Goal: Transaction & Acquisition: Book appointment/travel/reservation

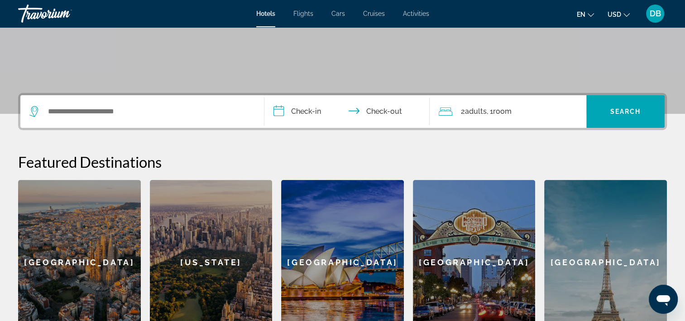
scroll to position [192, 0]
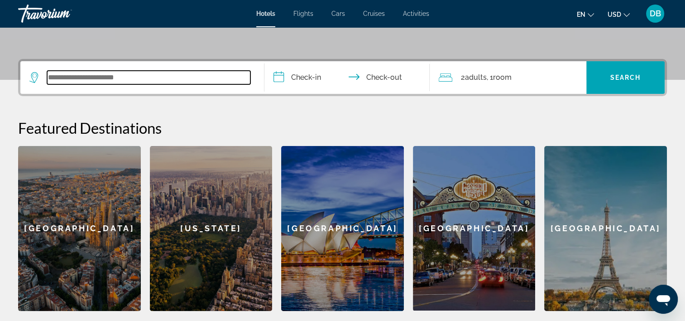
click at [61, 80] on input "Search widget" at bounding box center [148, 78] width 203 height 14
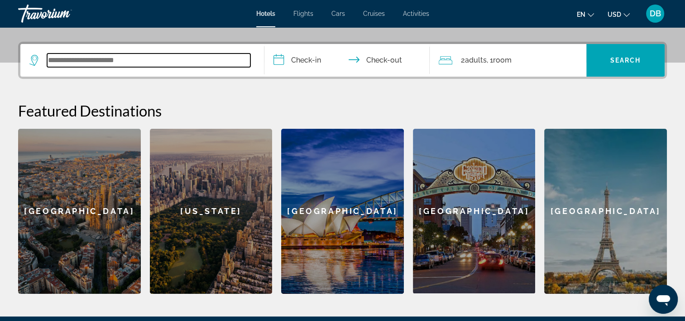
scroll to position [221, 0]
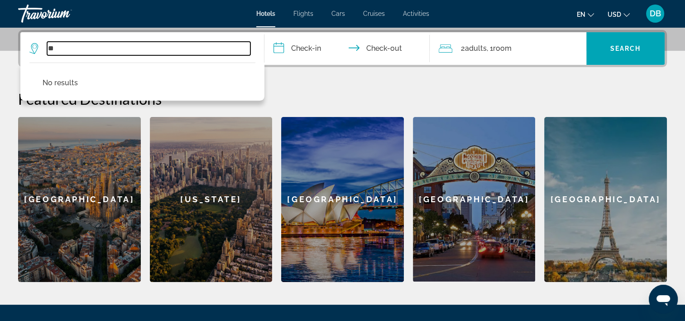
type input "*"
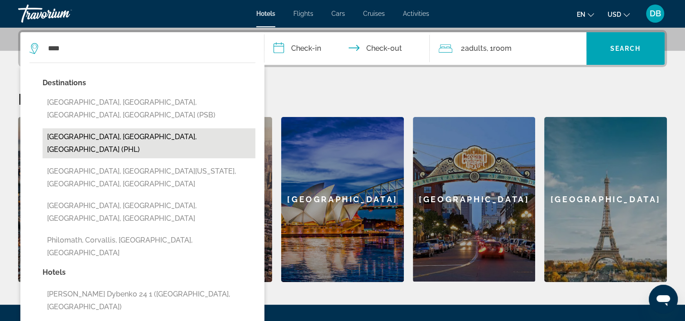
click at [153, 128] on button "Philadelphia, PA, United States (PHL)" at bounding box center [149, 143] width 213 height 30
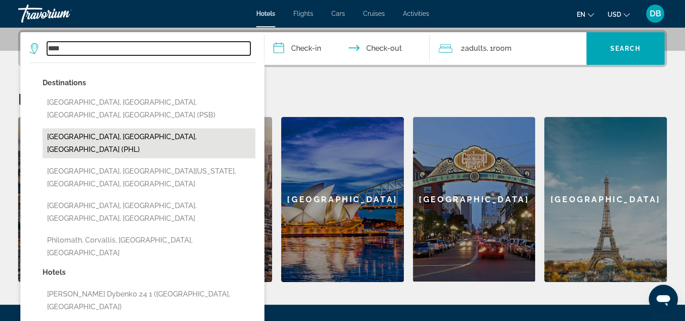
type input "**********"
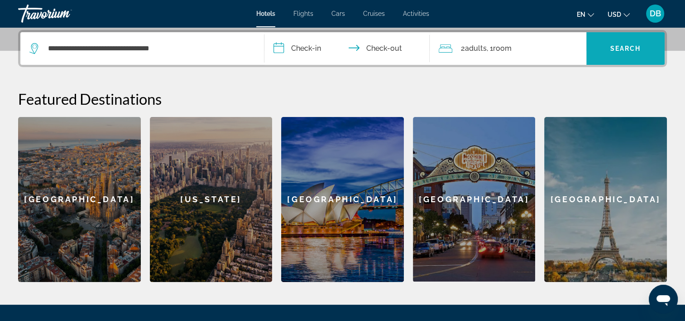
click at [624, 47] on span "Search" at bounding box center [625, 48] width 31 height 7
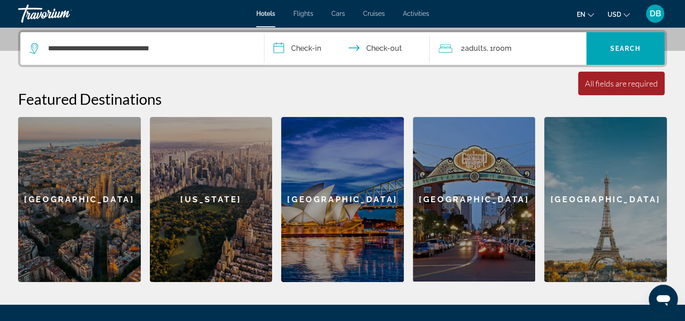
click at [309, 54] on input "**********" at bounding box center [348, 49] width 169 height 35
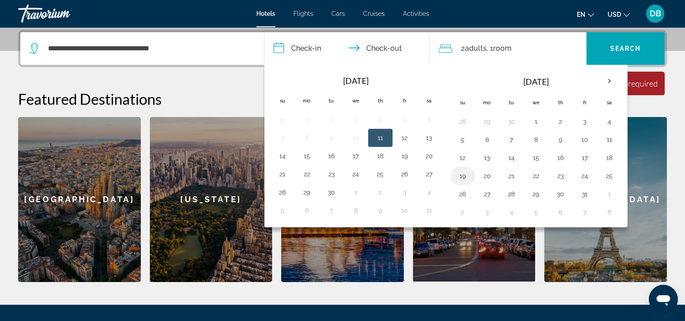
click at [458, 178] on button "19" at bounding box center [462, 175] width 14 height 13
click at [612, 82] on th "Next month" at bounding box center [609, 81] width 24 height 20
click at [484, 179] on button "17" at bounding box center [487, 175] width 14 height 13
type input "**********"
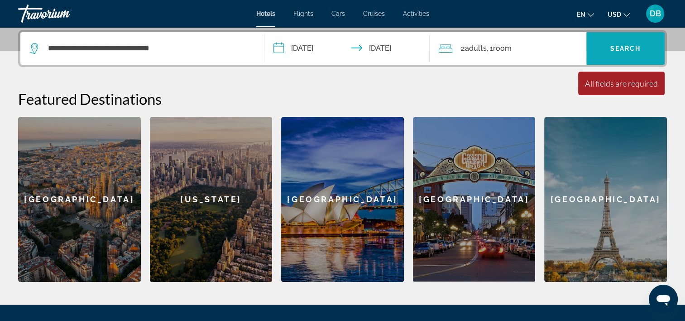
click at [629, 46] on span "Search" at bounding box center [625, 48] width 31 height 7
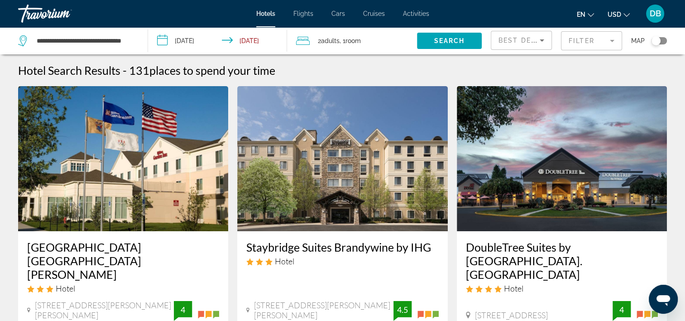
click at [529, 42] on span "Best Deals" at bounding box center [521, 40] width 47 height 7
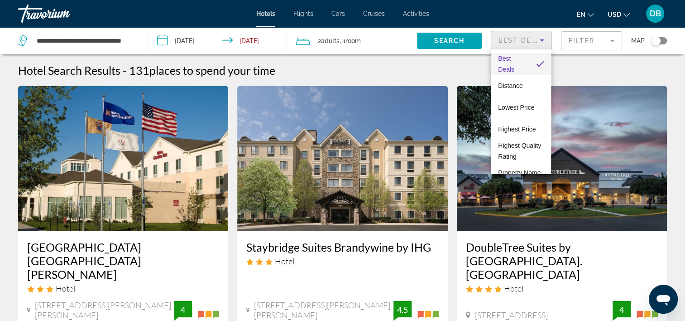
click at [263, 42] on div at bounding box center [342, 160] width 685 height 321
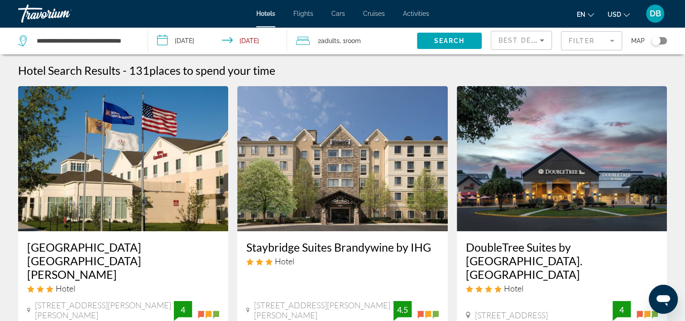
click at [245, 46] on input "**********" at bounding box center [219, 42] width 143 height 30
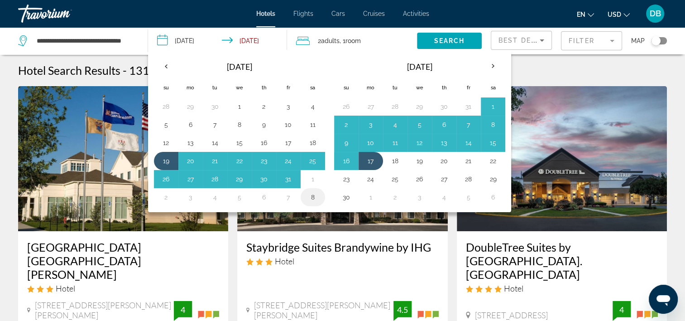
click at [307, 191] on button "8" at bounding box center [313, 197] width 14 height 13
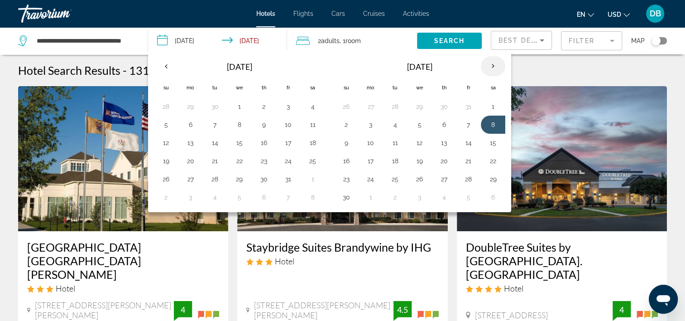
click at [490, 68] on th "Next month" at bounding box center [493, 66] width 24 height 20
click at [306, 125] on button "8" at bounding box center [313, 124] width 14 height 13
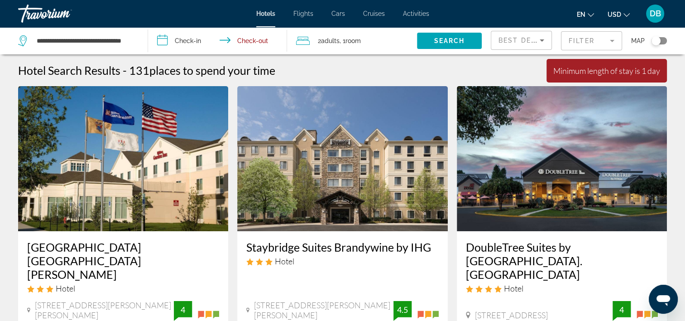
click at [197, 42] on input "**********" at bounding box center [219, 42] width 143 height 30
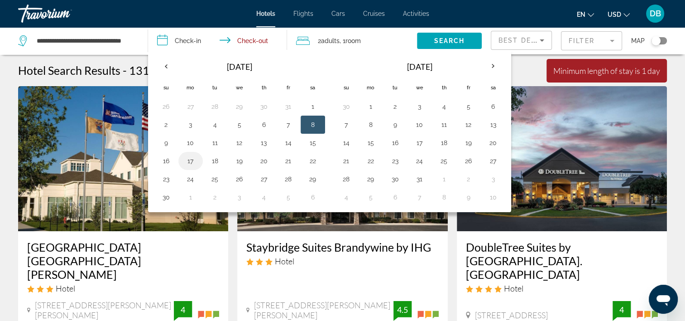
click at [196, 156] on button "17" at bounding box center [190, 160] width 14 height 13
click at [190, 181] on button "24" at bounding box center [190, 178] width 14 height 13
type input "**********"
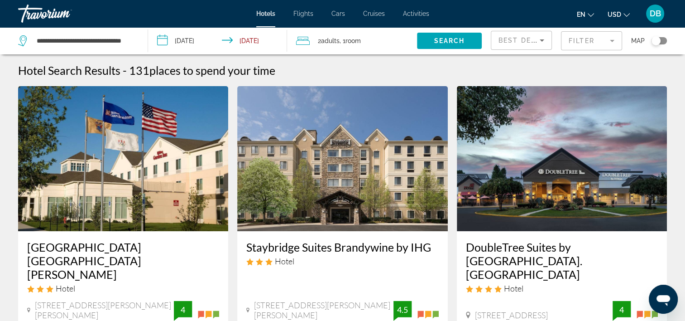
click at [518, 43] on span "Best Deals" at bounding box center [521, 40] width 47 height 7
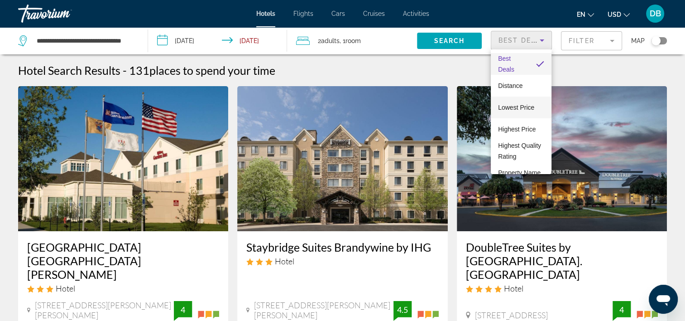
click at [531, 109] on span "Lowest Price" at bounding box center [516, 107] width 36 height 7
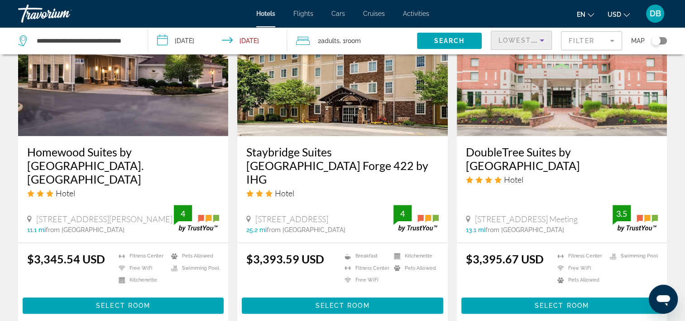
scroll to position [768, 0]
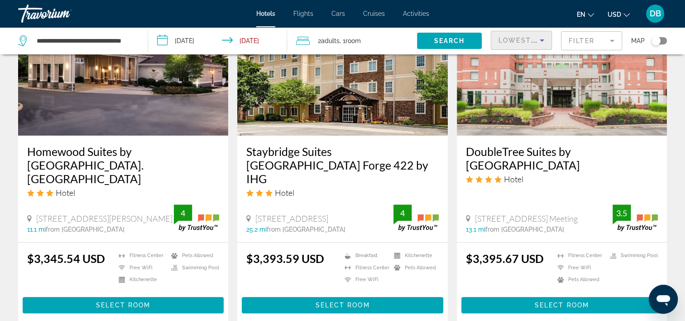
click at [515, 42] on span "Lowest Price" at bounding box center [527, 40] width 58 height 7
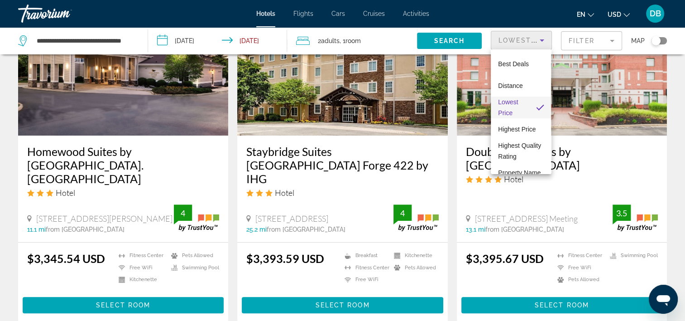
click at [517, 110] on span "Lowest Price" at bounding box center [513, 107] width 30 height 22
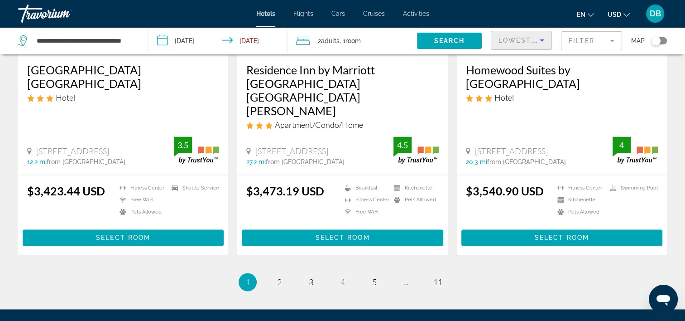
scroll to position [1199, 0]
click at [342, 277] on span "4" at bounding box center [342, 282] width 5 height 10
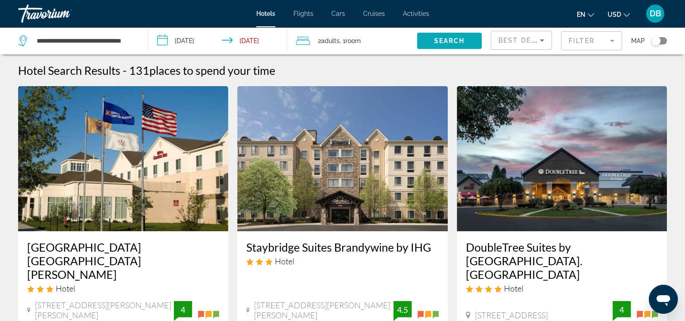
click at [452, 40] on span "Search" at bounding box center [449, 40] width 31 height 7
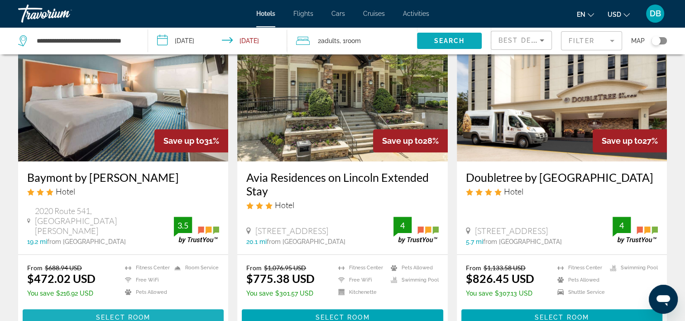
scroll to position [417, 0]
click at [519, 42] on span "Best Deals" at bounding box center [521, 40] width 47 height 7
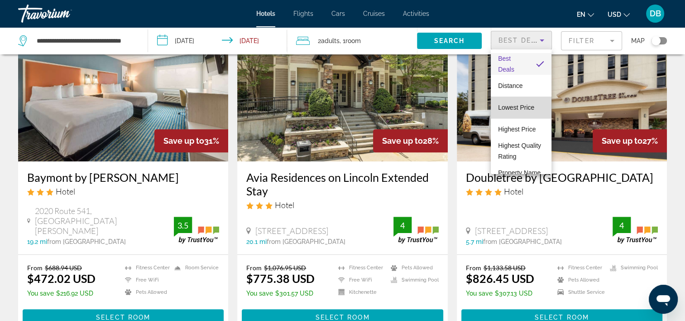
click at [529, 113] on mat-option "Lowest Price" at bounding box center [521, 107] width 60 height 22
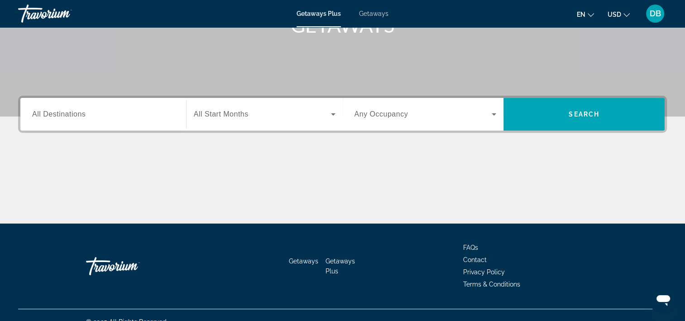
scroll to position [158, 0]
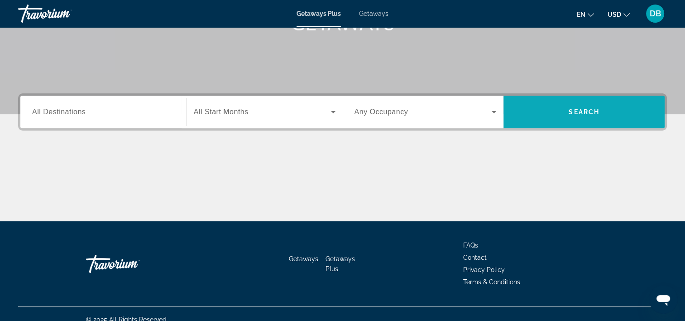
click at [599, 116] on span "Search widget" at bounding box center [583, 112] width 161 height 22
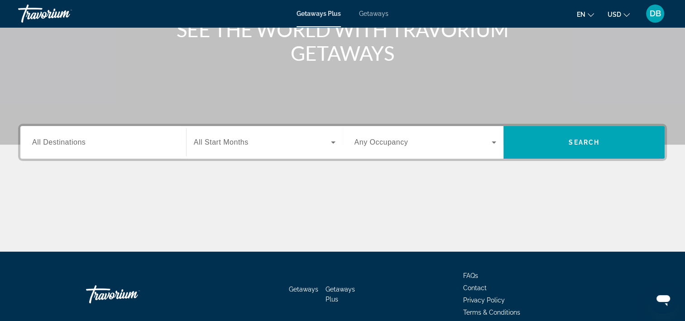
scroll to position [126, 0]
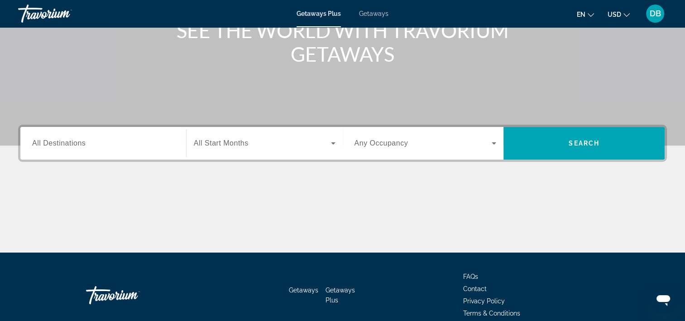
click at [379, 144] on span "Any Occupancy" at bounding box center [382, 143] width 54 height 8
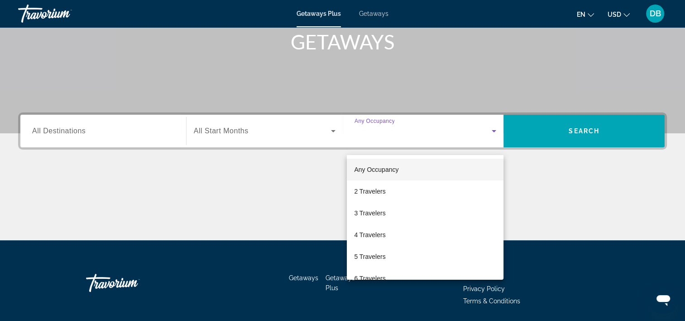
scroll to position [168, 0]
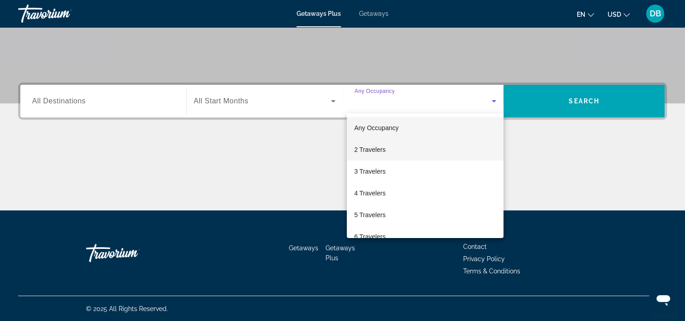
click at [376, 149] on span "2 Travelers" at bounding box center [369, 149] width 31 height 11
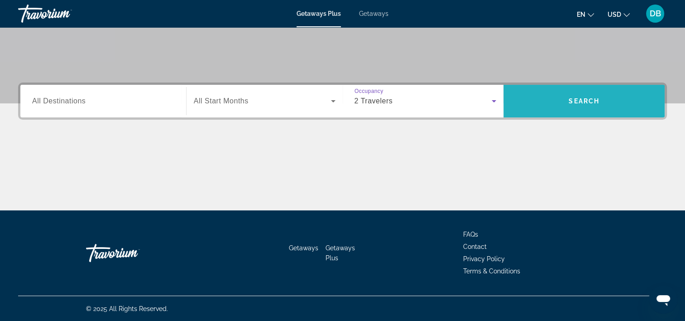
click at [590, 105] on span "Search widget" at bounding box center [583, 101] width 161 height 22
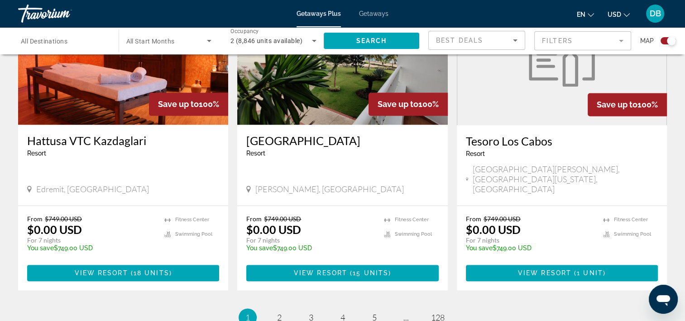
scroll to position [1369, 0]
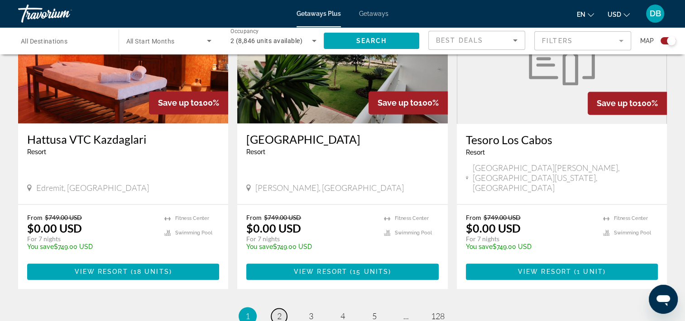
click at [279, 311] on span "2" at bounding box center [279, 316] width 5 height 10
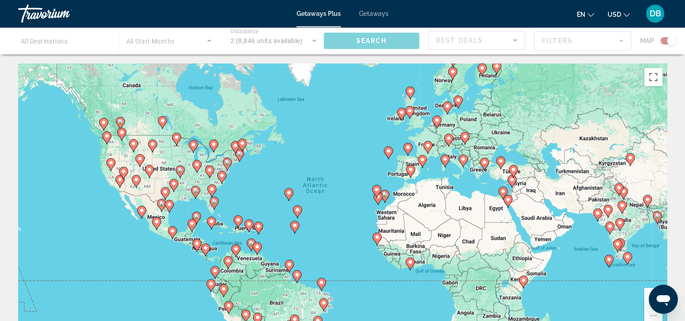
click at [471, 89] on div "To activate drag with keyboard, press Alt + Enter. Once in keyboard drag state,…" at bounding box center [342, 199] width 649 height 272
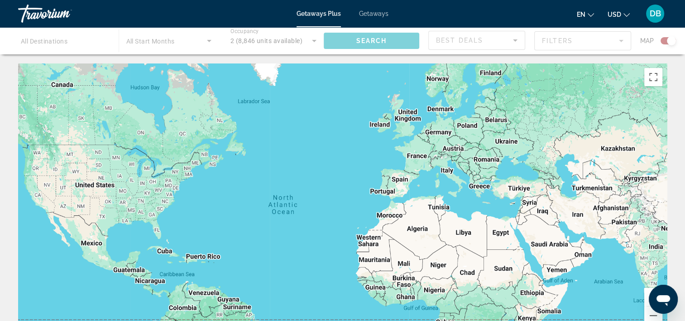
click at [471, 89] on div "To activate drag with keyboard, press Alt + Enter. Once in keyboard drag state,…" at bounding box center [342, 199] width 649 height 272
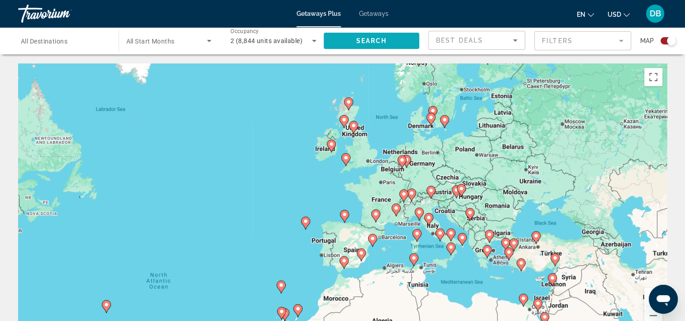
click at [378, 34] on span "Search widget" at bounding box center [372, 41] width 96 height 22
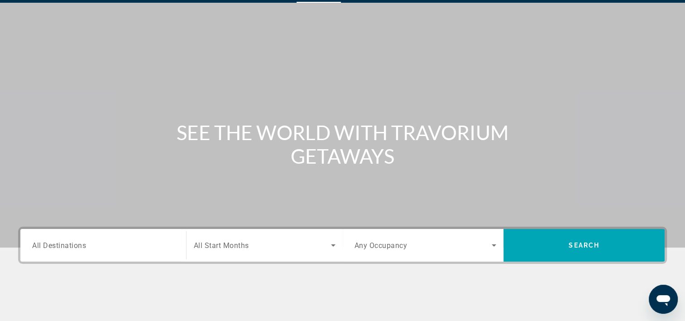
scroll to position [20, 0]
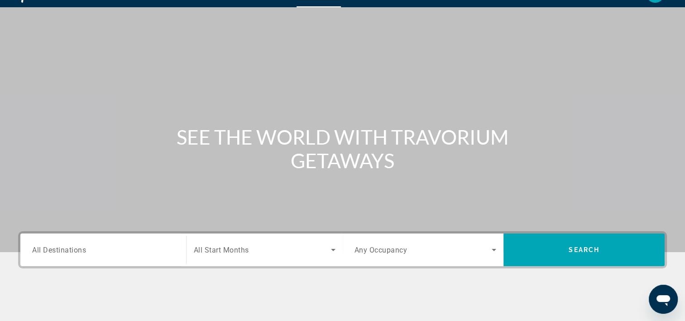
click at [389, 250] on span "Any Occupancy" at bounding box center [381, 249] width 53 height 9
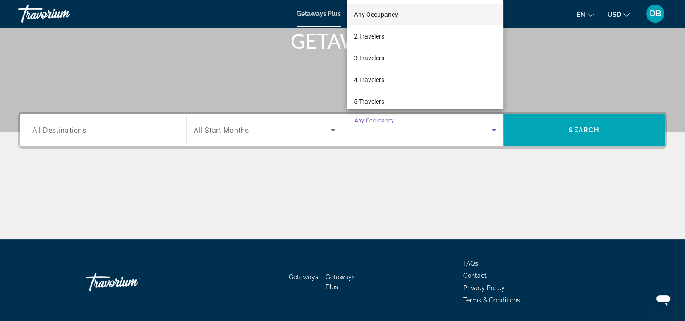
scroll to position [168, 0]
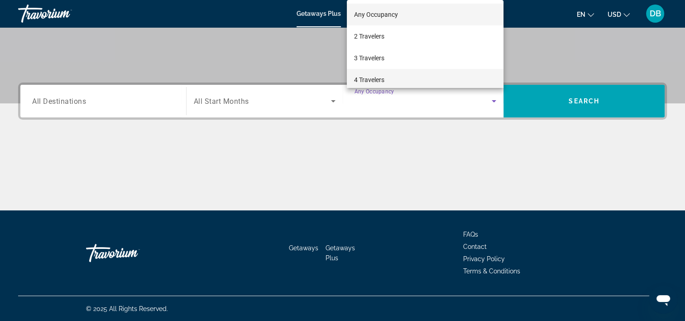
click at [379, 77] on span "4 Travelers" at bounding box center [369, 79] width 30 height 11
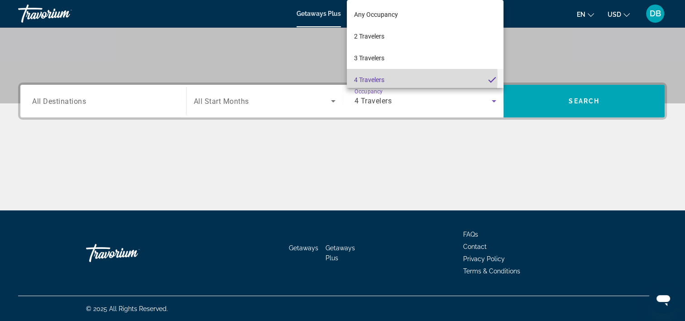
scroll to position [0, 0]
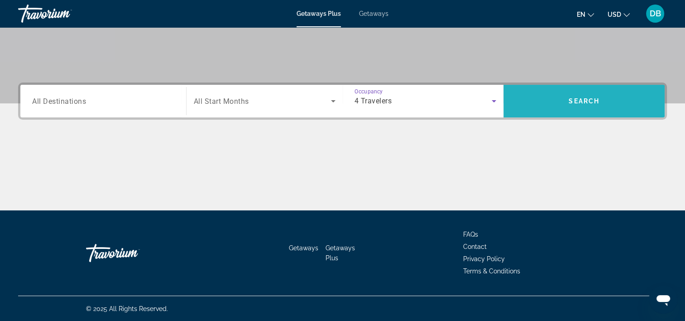
click at [587, 99] on span "Search" at bounding box center [584, 100] width 31 height 7
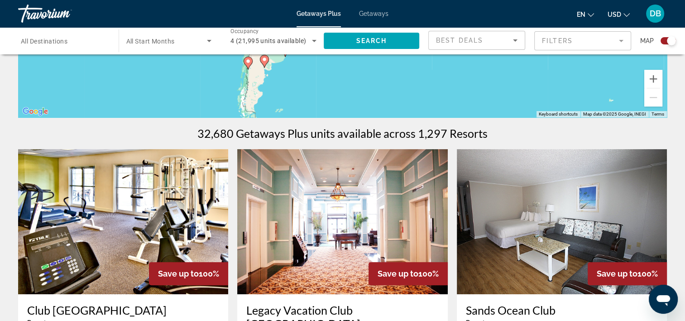
scroll to position [217, 0]
click at [548, 215] on img "Main content" at bounding box center [562, 221] width 210 height 145
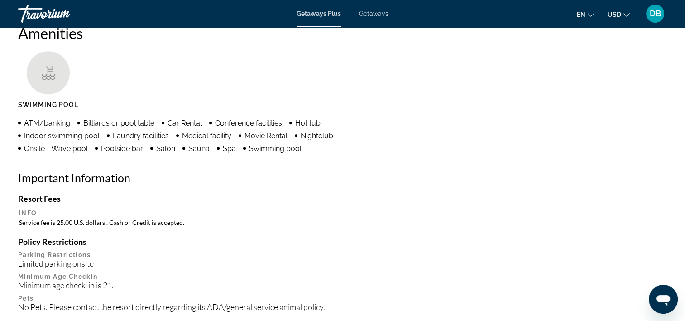
scroll to position [717, 0]
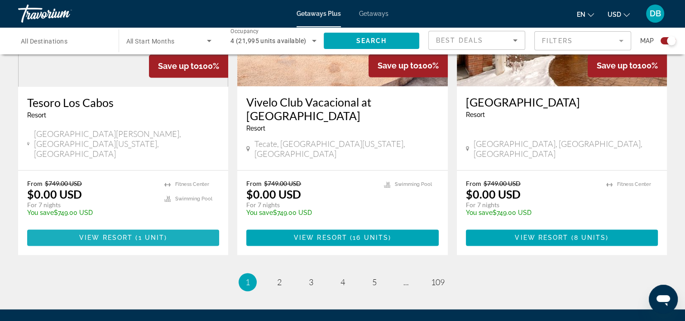
scroll to position [1422, 0]
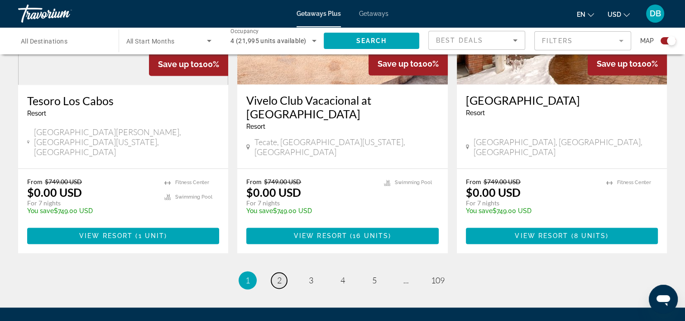
click at [279, 275] on span "2" at bounding box center [279, 280] width 5 height 10
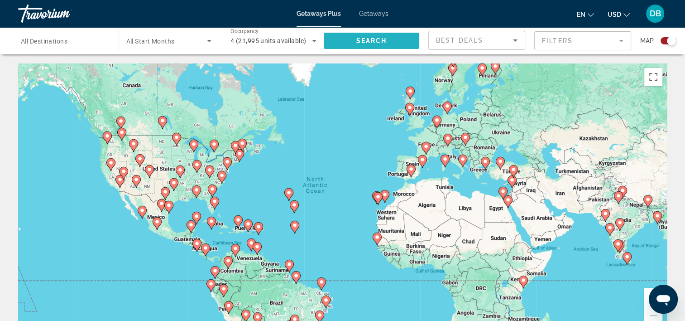
click at [374, 38] on span "Search" at bounding box center [371, 40] width 31 height 7
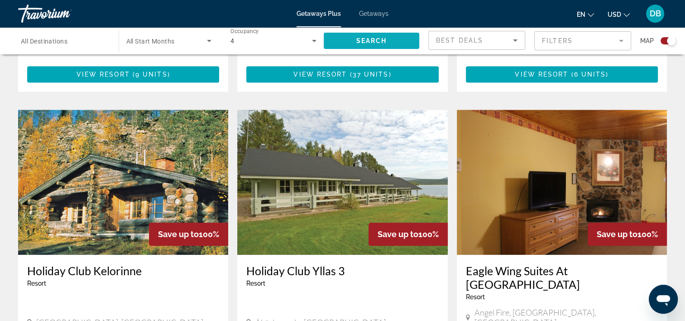
scroll to position [910, 0]
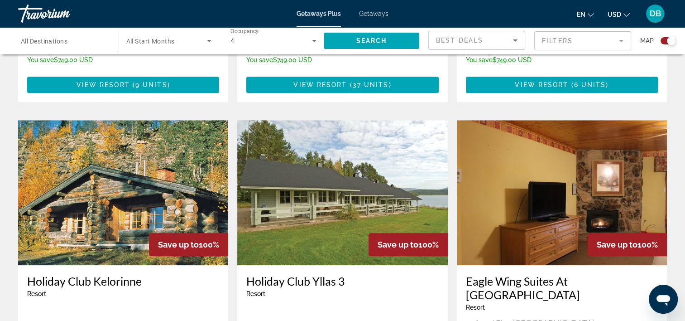
click at [314, 41] on icon "Search widget" at bounding box center [314, 41] width 5 height 2
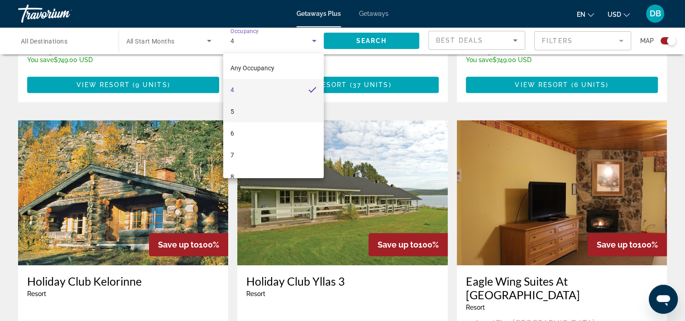
click at [240, 119] on mat-option "5" at bounding box center [273, 112] width 101 height 22
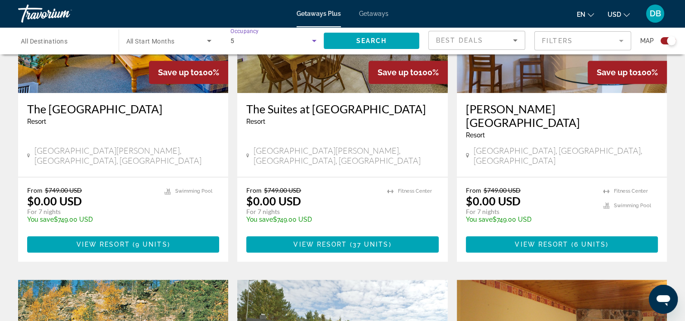
scroll to position [750, 0]
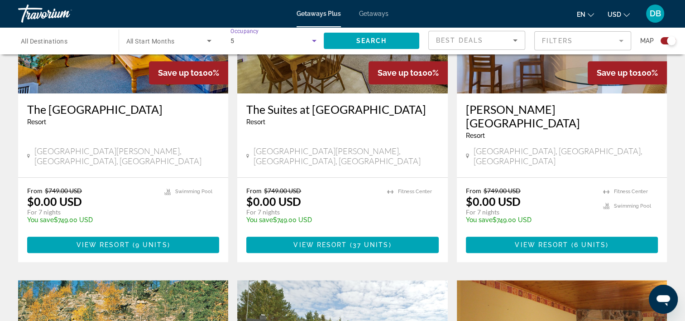
click at [312, 40] on icon "Search widget" at bounding box center [314, 41] width 5 height 2
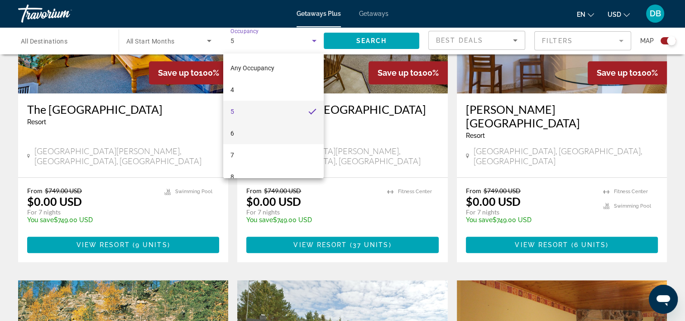
click at [235, 131] on mat-option "6" at bounding box center [273, 133] width 101 height 22
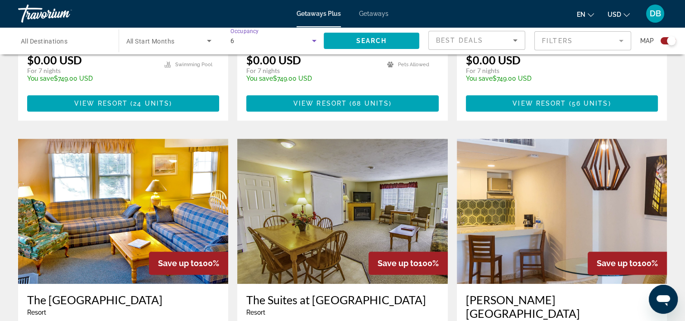
scroll to position [558, 0]
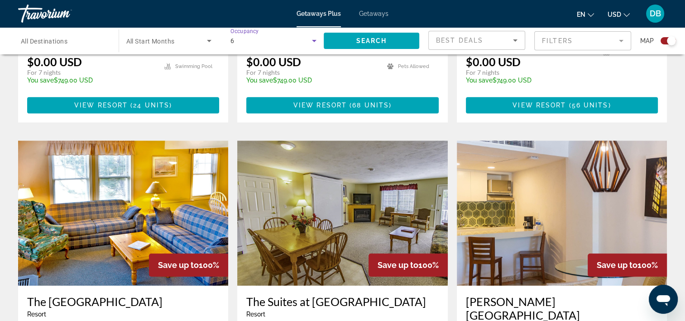
click at [313, 42] on icon "Search widget" at bounding box center [314, 40] width 11 height 11
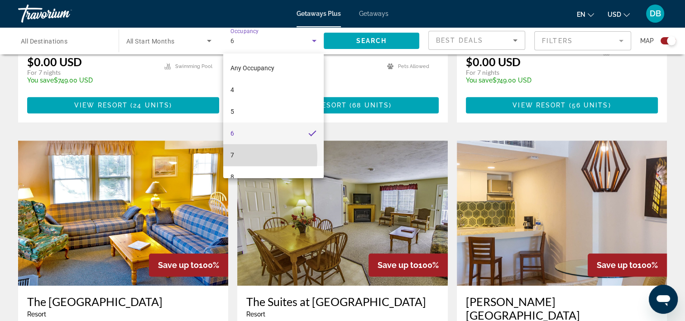
click at [231, 156] on span "7" at bounding box center [232, 154] width 4 height 11
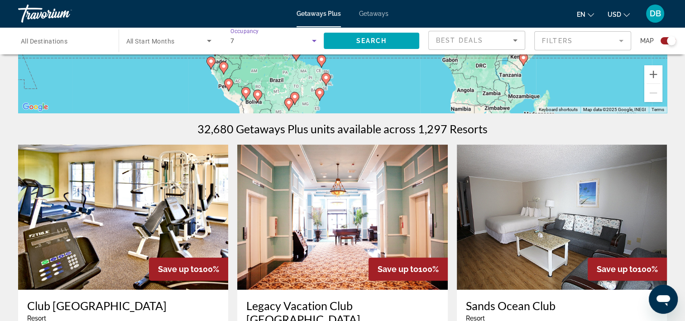
scroll to position [219, 0]
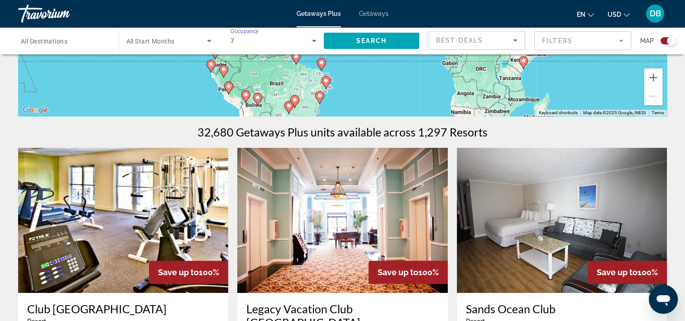
click at [314, 41] on icon "Search widget" at bounding box center [314, 41] width 5 height 2
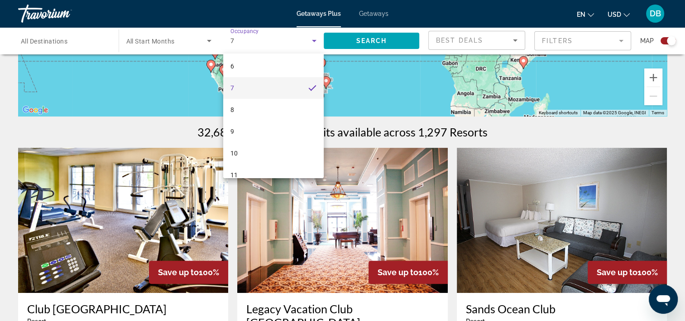
scroll to position [69, 0]
click at [235, 129] on mat-option "9" at bounding box center [273, 130] width 101 height 22
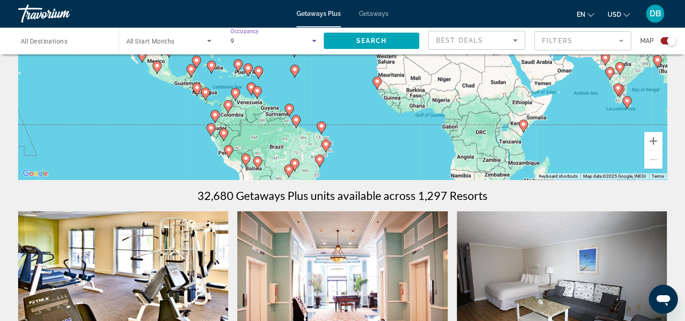
scroll to position [153, 0]
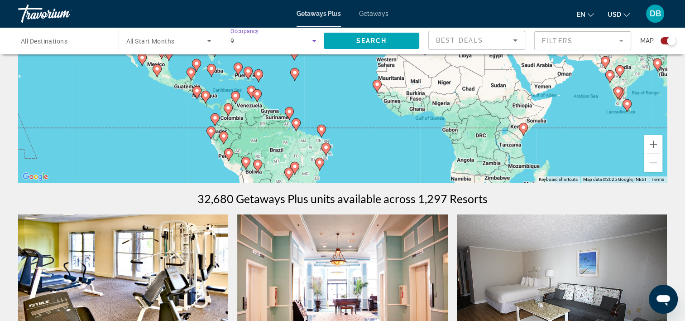
click at [314, 41] on icon "Search widget" at bounding box center [314, 41] width 5 height 2
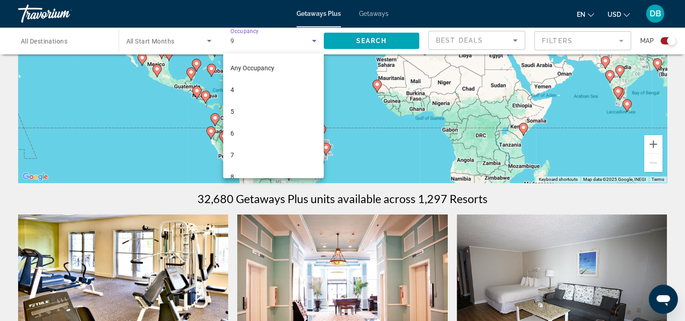
scroll to position [31, 0]
click at [316, 174] on mat-option "9" at bounding box center [273, 168] width 101 height 22
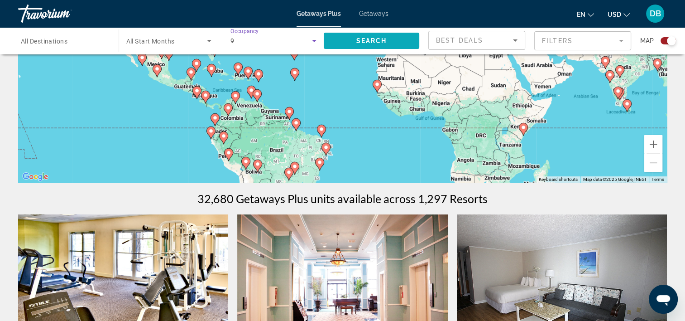
click at [375, 36] on span "Search widget" at bounding box center [372, 41] width 96 height 22
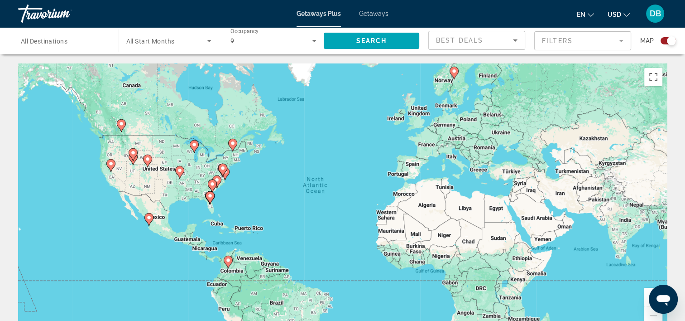
click at [468, 37] on span "Best Deals" at bounding box center [459, 40] width 47 height 7
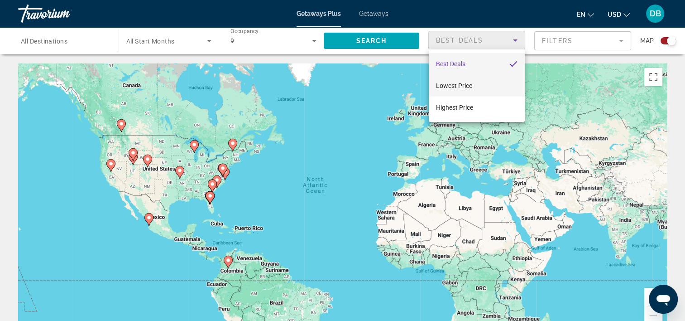
click at [462, 83] on span "Lowest Price" at bounding box center [454, 85] width 36 height 7
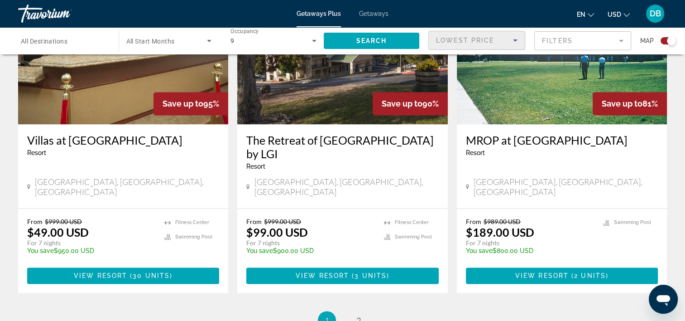
scroll to position [1452, 0]
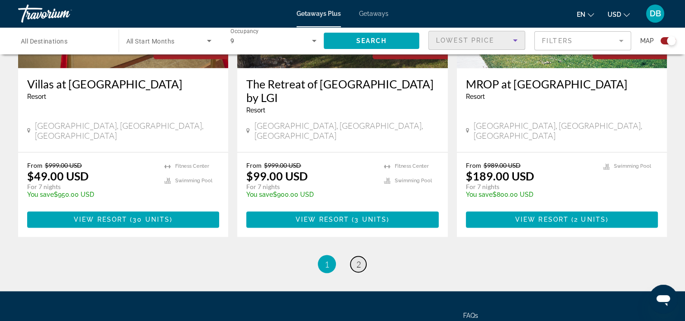
click at [358, 259] on span "2" at bounding box center [358, 264] width 5 height 10
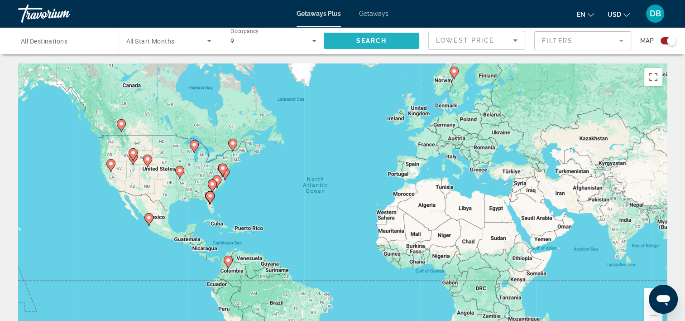
click at [379, 45] on span "Search widget" at bounding box center [372, 41] width 96 height 22
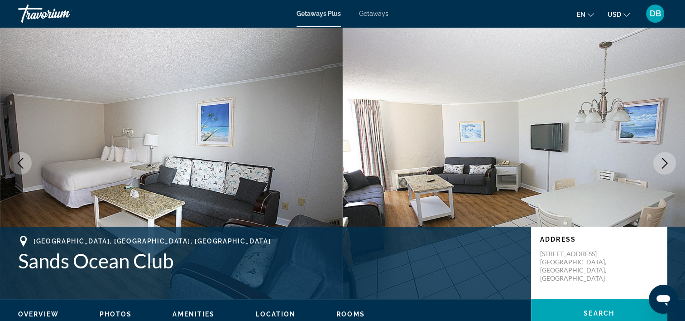
click at [136, 202] on img "Main content" at bounding box center [171, 163] width 343 height 272
click at [439, 150] on img "Main content" at bounding box center [514, 163] width 343 height 272
click at [374, 15] on span "Getaways" at bounding box center [373, 13] width 29 height 7
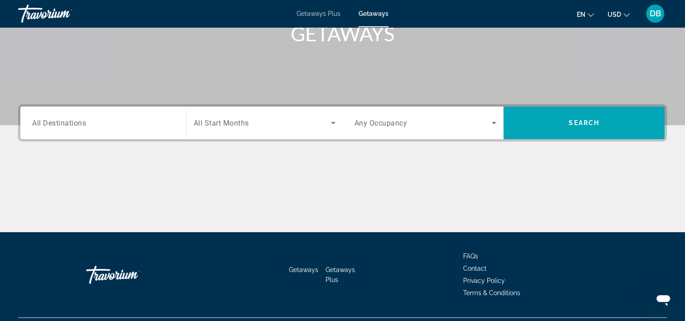
scroll to position [168, 0]
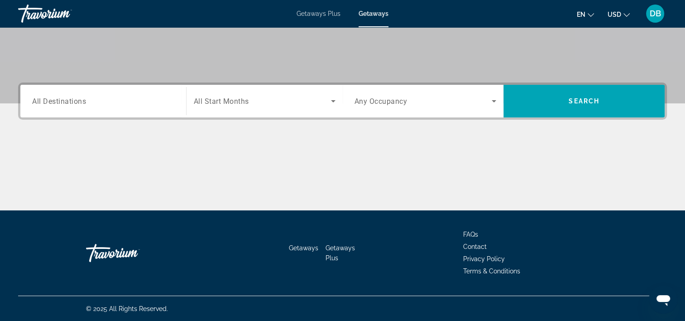
click at [394, 97] on span "Any Occupancy" at bounding box center [381, 101] width 53 height 9
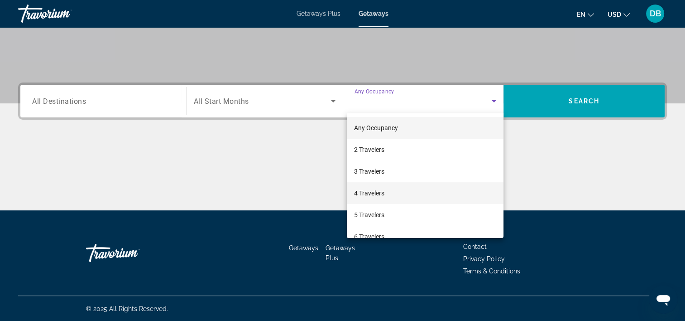
click at [383, 196] on span "4 Travelers" at bounding box center [369, 192] width 30 height 11
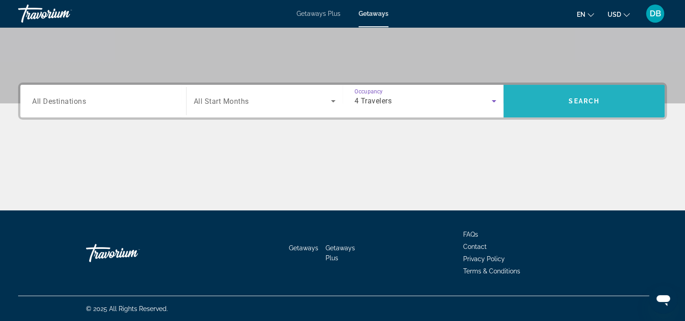
click at [572, 94] on span "Search widget" at bounding box center [583, 101] width 161 height 22
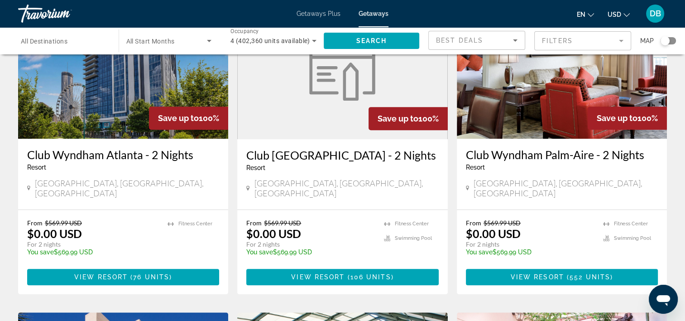
scroll to position [424, 0]
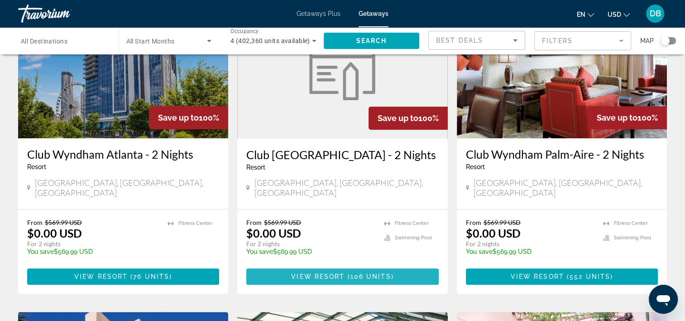
click at [322, 265] on span "Main content" at bounding box center [342, 276] width 192 height 22
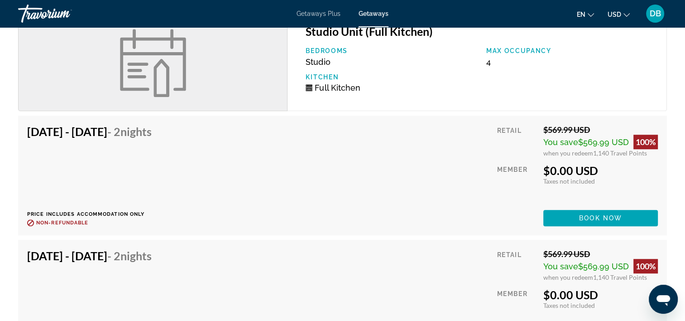
scroll to position [4057, 0]
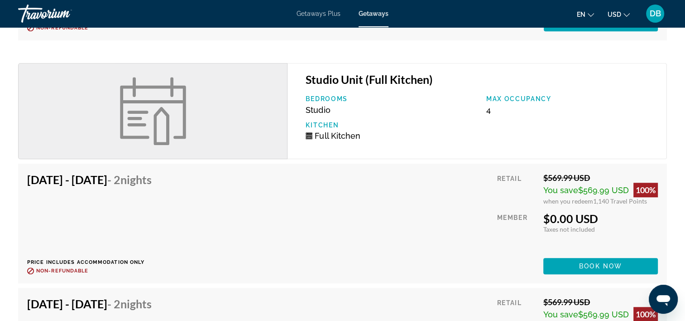
click at [367, 90] on div "Studio Unit (Full Kitchen) Bedrooms Studio Max Occupancy 4 Kitchen Full Kitchen" at bounding box center [476, 111] width 379 height 96
click at [78, 187] on div "Sep 26, 2025 - Sep 28, 2025 - 2 Nights" at bounding box center [89, 181] width 125 height 18
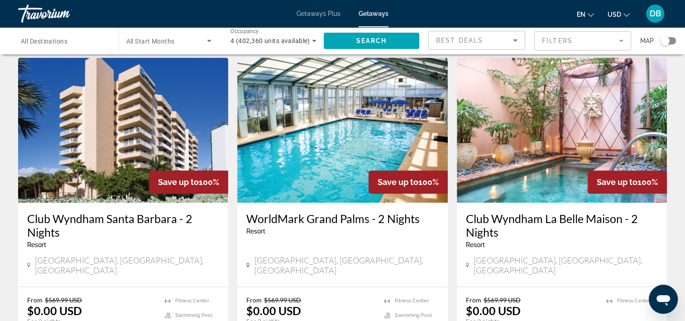
scroll to position [679, 0]
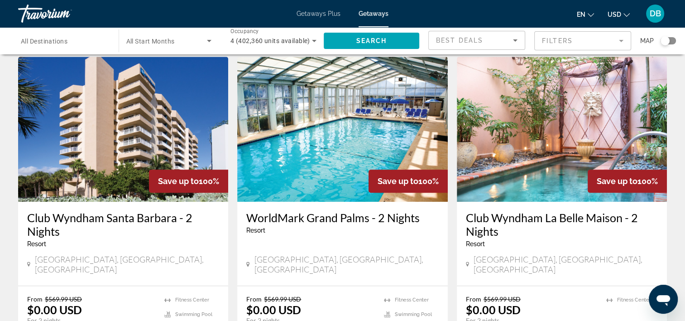
click at [65, 107] on img "Main content" at bounding box center [123, 129] width 210 height 145
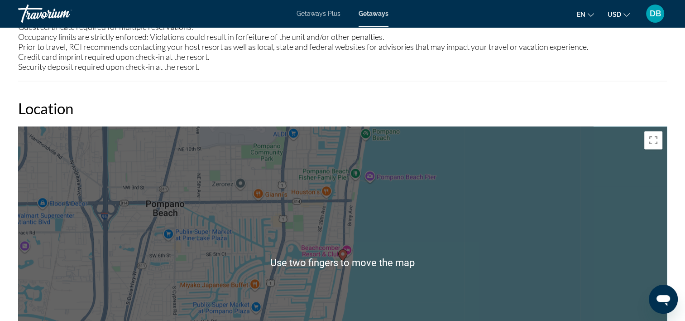
scroll to position [1190, 0]
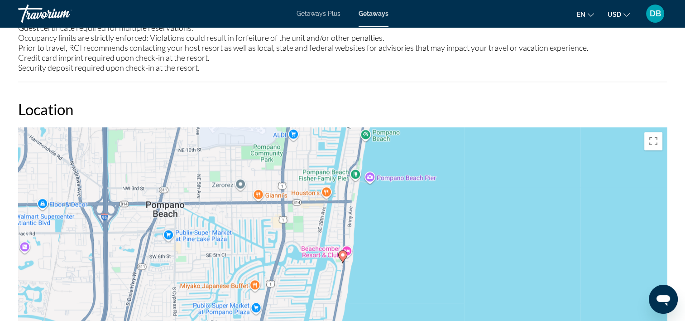
click at [106, 159] on div "To activate drag with keyboard, press Alt + Enter. Once in keyboard drag state,…" at bounding box center [342, 263] width 649 height 272
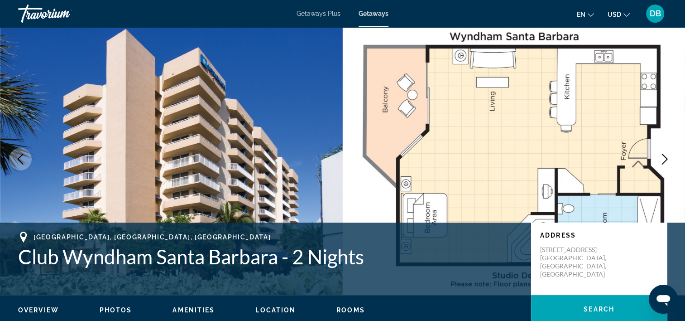
scroll to position [0, 0]
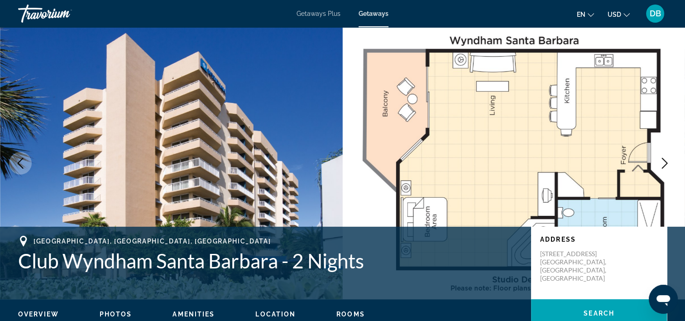
click at [383, 16] on span "Getaways" at bounding box center [374, 13] width 30 height 7
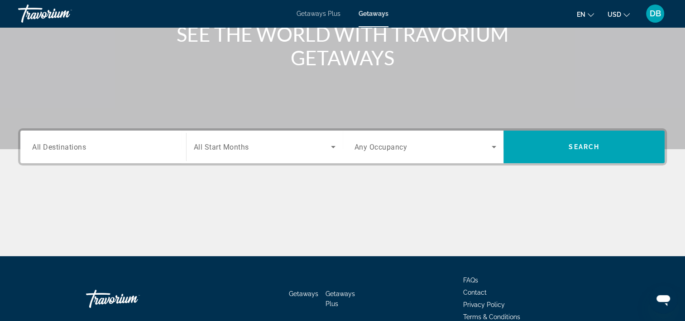
scroll to position [124, 0]
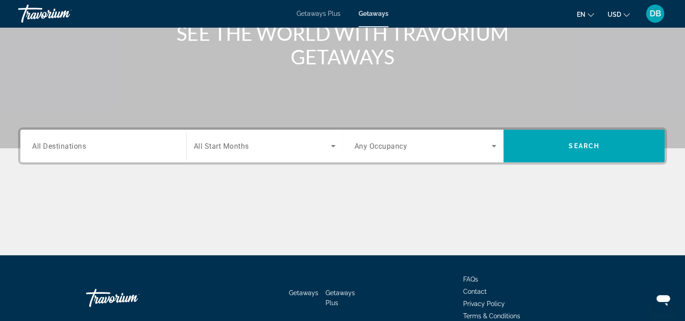
click at [62, 146] on span "All Destinations" at bounding box center [59, 145] width 54 height 9
click at [62, 146] on input "Destination All Destinations" at bounding box center [103, 146] width 142 height 11
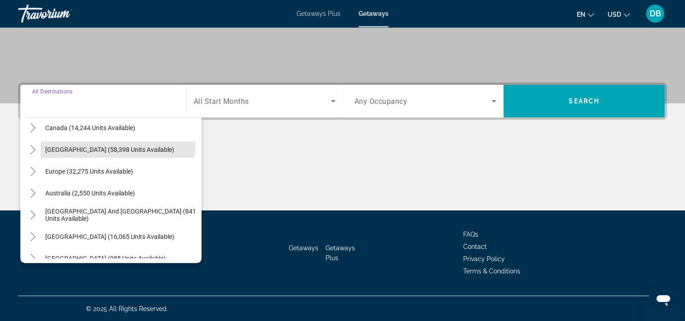
scroll to position [72, 0]
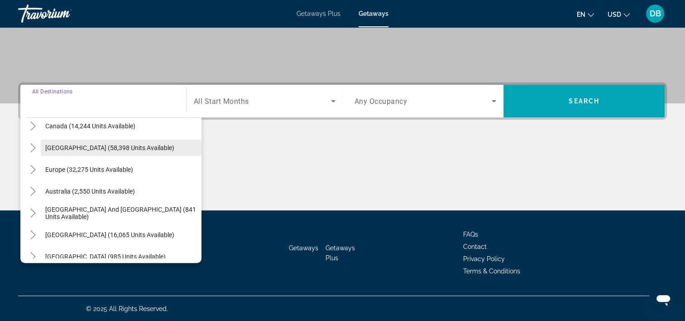
click at [95, 145] on span "Caribbean & Atlantic Islands (58,398 units available)" at bounding box center [109, 147] width 129 height 7
type input "**********"
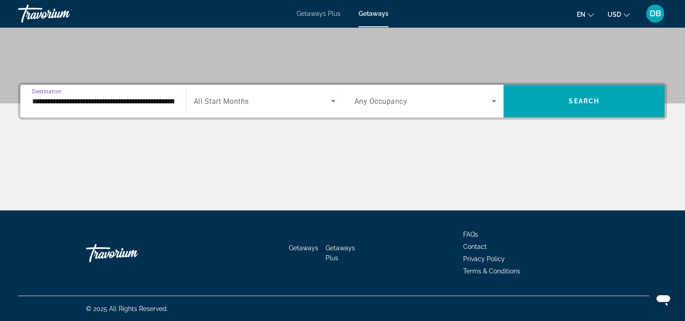
click at [393, 97] on span "Any Occupancy" at bounding box center [381, 101] width 53 height 9
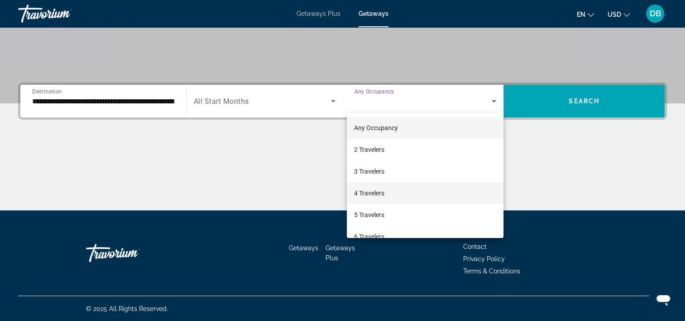
click at [380, 194] on span "4 Travelers" at bounding box center [369, 192] width 30 height 11
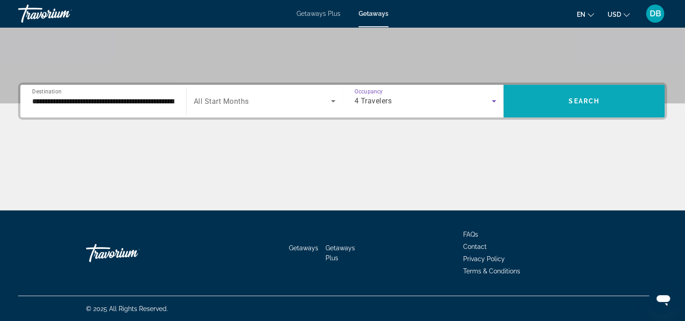
click at [598, 105] on span "Search widget" at bounding box center [583, 101] width 161 height 22
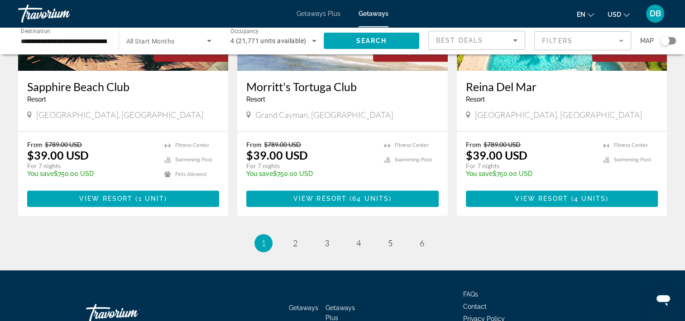
scroll to position [1109, 0]
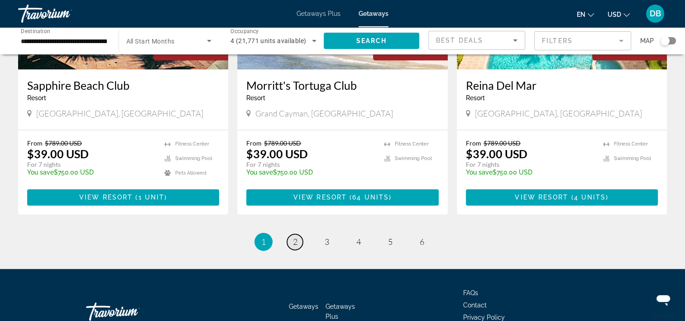
click at [295, 236] on span "2" at bounding box center [295, 241] width 5 height 10
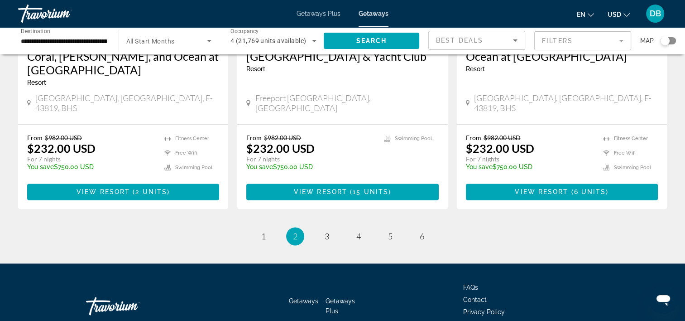
scroll to position [1157, 0]
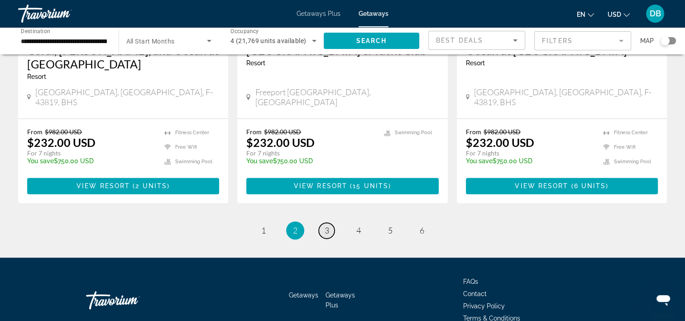
click at [326, 225] on span "3" at bounding box center [327, 230] width 5 height 10
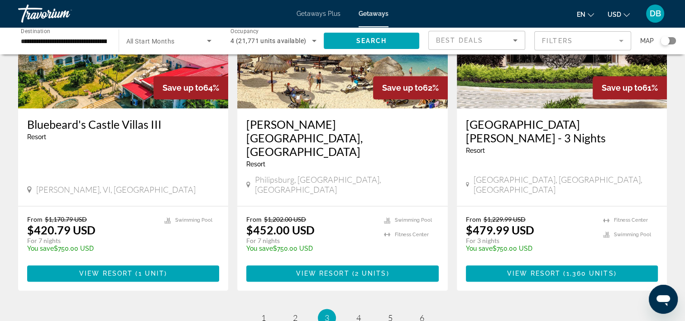
scroll to position [1171, 0]
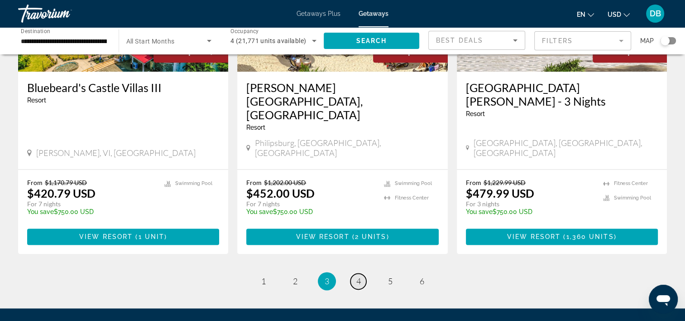
click at [359, 276] on span "4" at bounding box center [358, 281] width 5 height 10
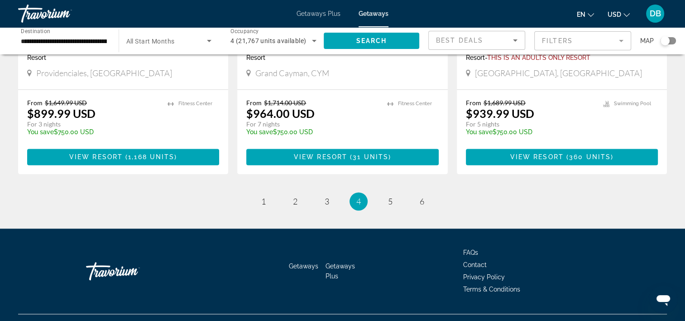
scroll to position [1184, 0]
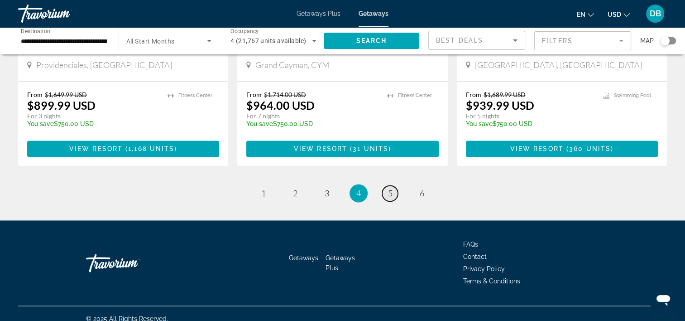
click at [388, 188] on span "5" at bounding box center [390, 193] width 5 height 10
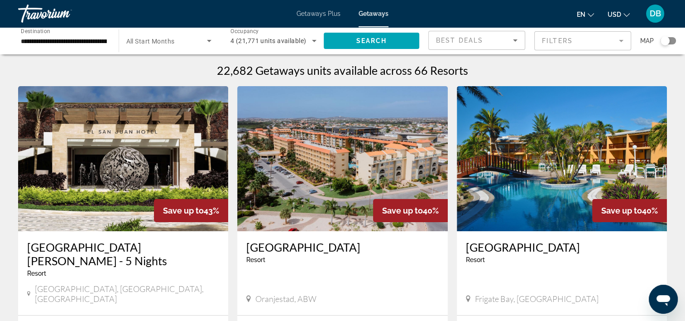
click at [314, 44] on icon "Search widget" at bounding box center [314, 40] width 11 height 11
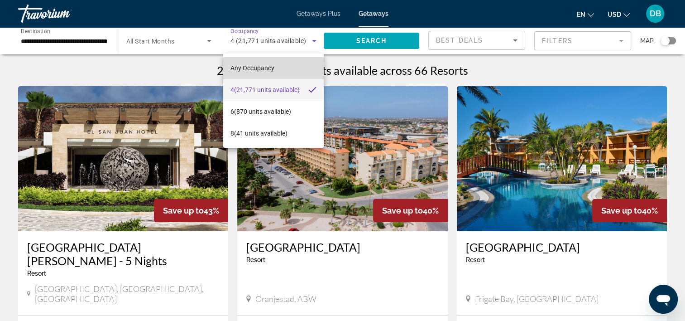
click at [273, 71] on span "Any Occupancy" at bounding box center [252, 67] width 44 height 7
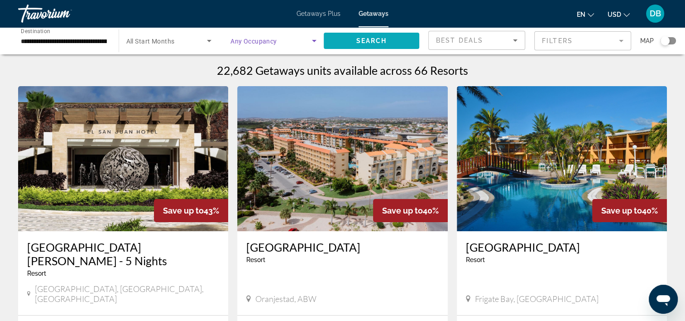
click at [377, 41] on span "Search" at bounding box center [371, 40] width 31 height 7
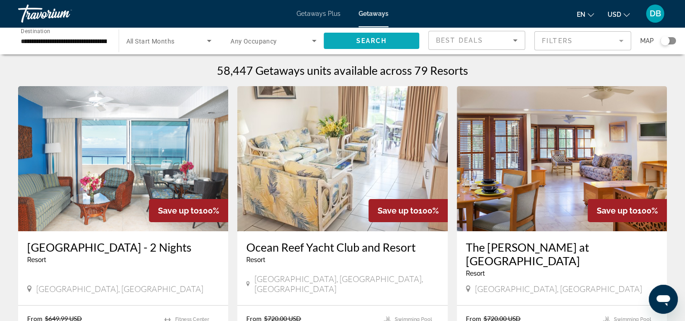
click at [394, 43] on span "Search widget" at bounding box center [372, 41] width 96 height 22
click at [69, 43] on input "**********" at bounding box center [64, 41] width 86 height 11
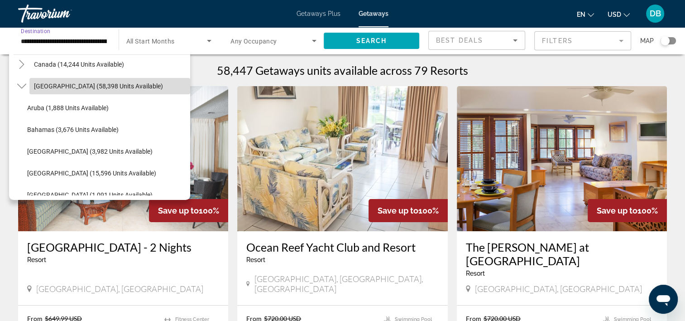
scroll to position [80, 0]
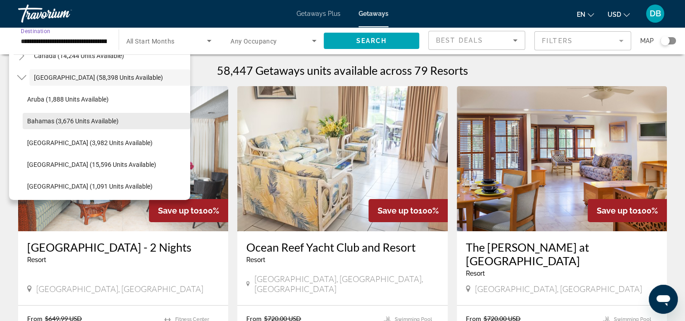
click at [118, 123] on span "Search widget" at bounding box center [107, 121] width 168 height 22
type input "**********"
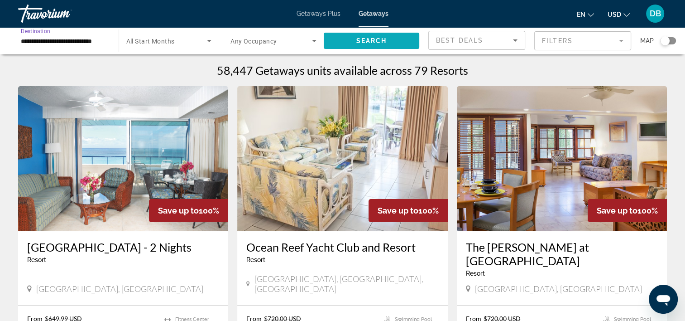
click at [376, 44] on span "Search widget" at bounding box center [372, 41] width 96 height 22
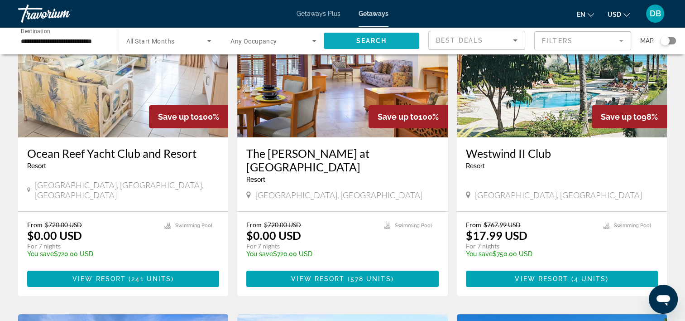
scroll to position [93, 0]
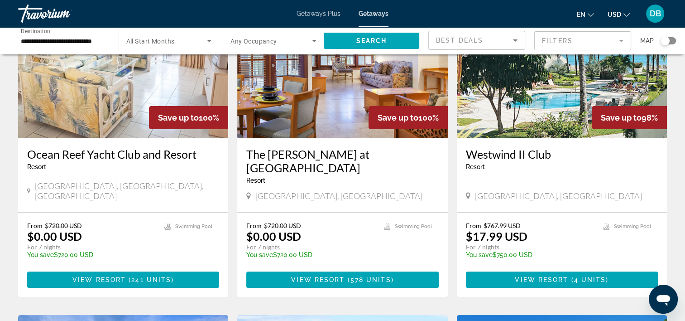
click at [532, 129] on img "Main content" at bounding box center [562, 65] width 210 height 145
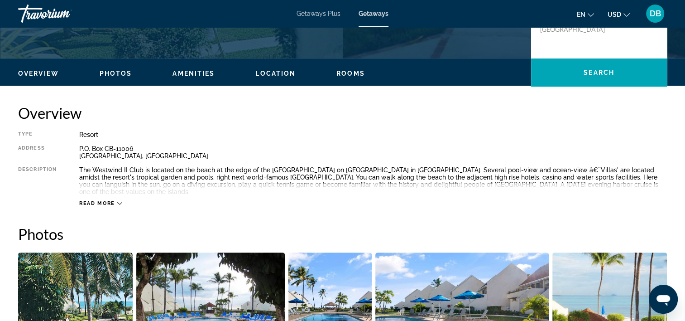
scroll to position [245, 0]
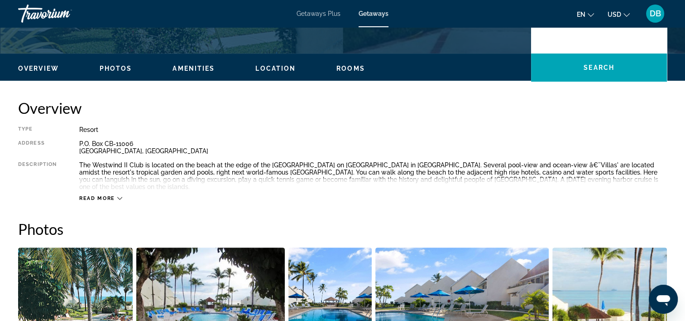
click at [118, 195] on button "Read more" at bounding box center [100, 198] width 43 height 7
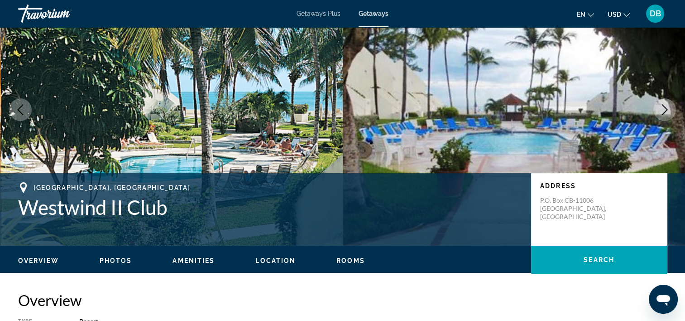
scroll to position [0, 0]
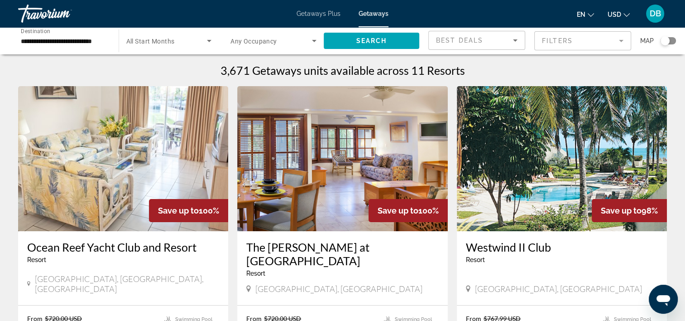
click at [274, 40] on span "Any Occupancy" at bounding box center [253, 41] width 47 height 7
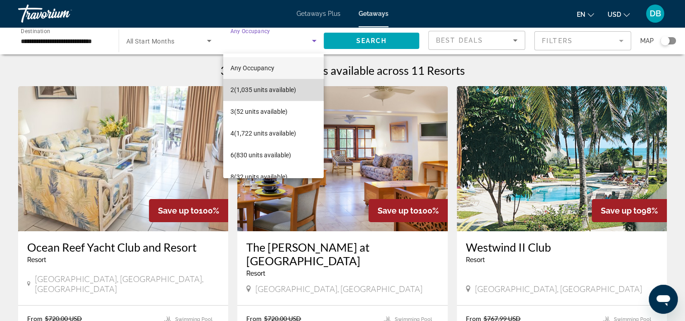
click at [285, 86] on span "2 (1,035 units available)" at bounding box center [263, 89] width 66 height 11
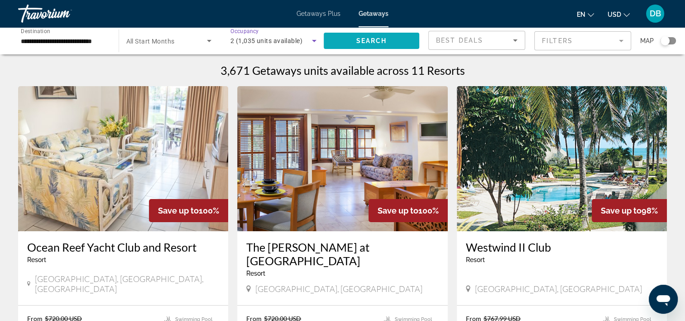
click at [379, 38] on span "Search" at bounding box center [371, 40] width 31 height 7
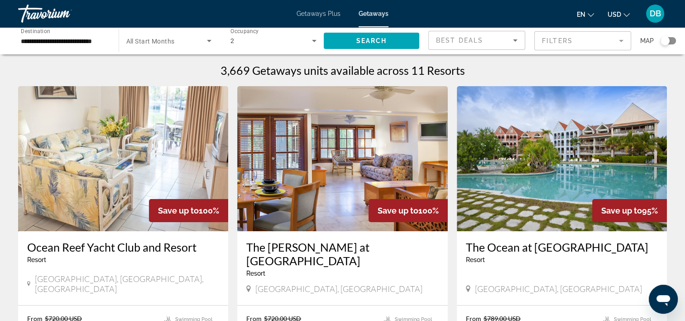
click at [471, 43] on span "Best Deals" at bounding box center [459, 40] width 47 height 7
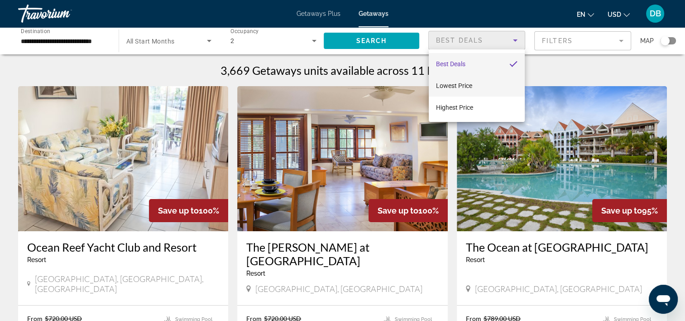
click at [469, 89] on span "Lowest Price" at bounding box center [454, 85] width 36 height 11
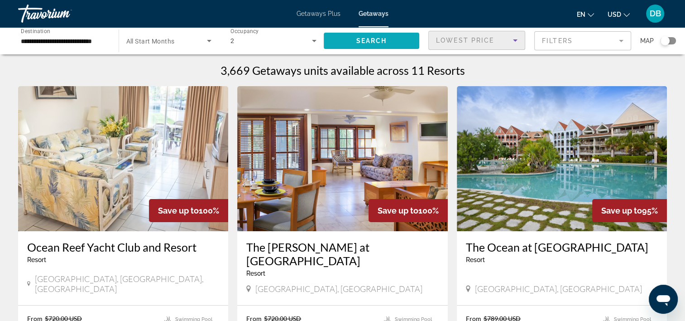
click at [384, 40] on span "Search" at bounding box center [371, 40] width 31 height 7
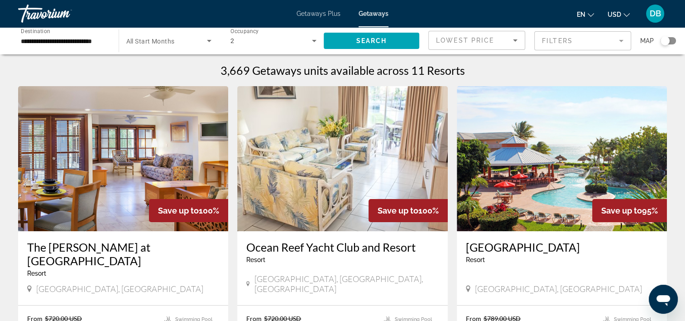
click at [379, 16] on span "Getaways" at bounding box center [374, 13] width 30 height 7
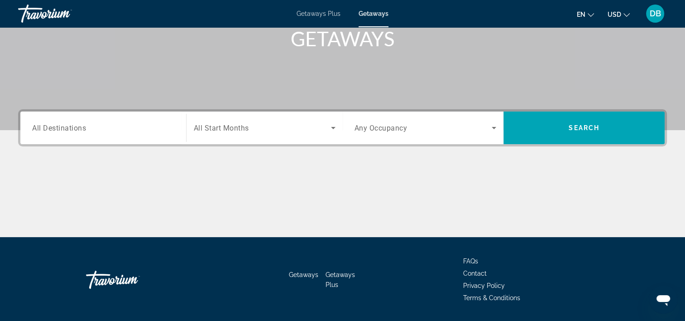
click at [85, 132] on div "Destination All Destinations" at bounding box center [103, 128] width 142 height 26
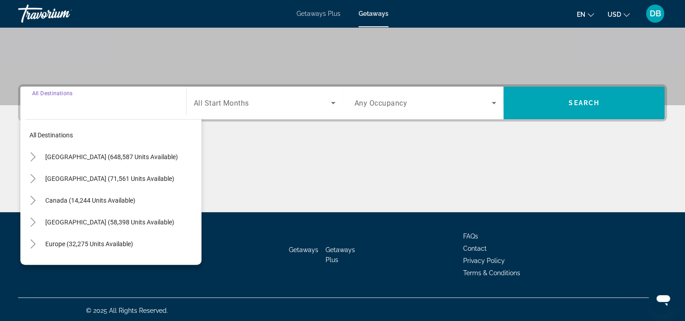
scroll to position [168, 0]
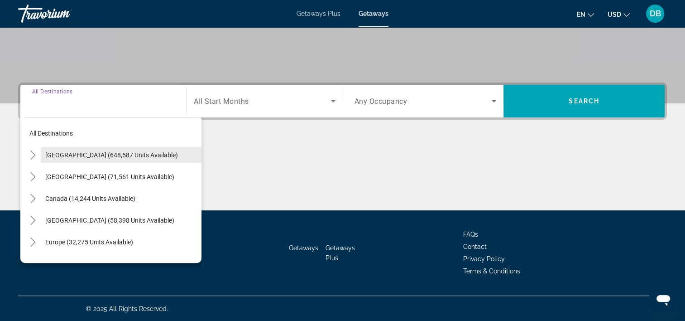
click at [133, 153] on span "United States (648,587 units available)" at bounding box center [111, 154] width 133 height 7
type input "**********"
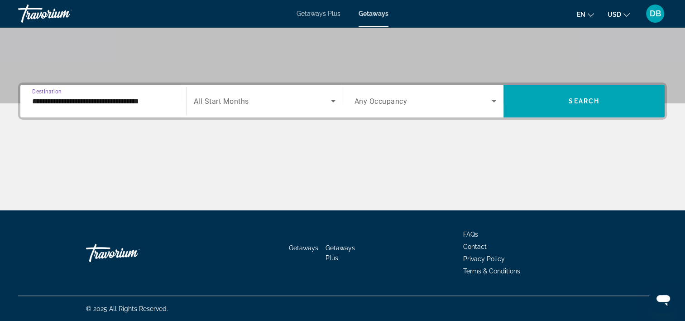
click at [228, 99] on span "All Start Months" at bounding box center [221, 101] width 55 height 9
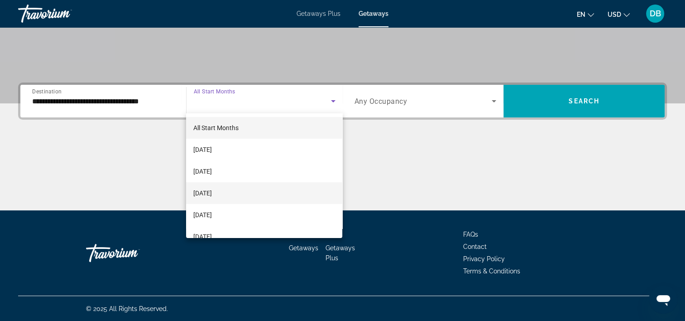
click at [212, 190] on span "November 2025" at bounding box center [202, 192] width 19 height 11
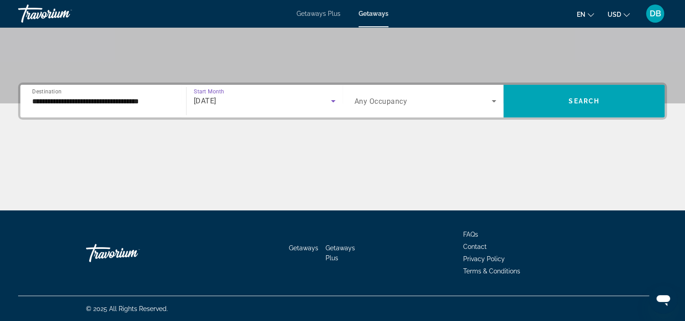
click at [494, 100] on icon "Search widget" at bounding box center [494, 101] width 5 height 2
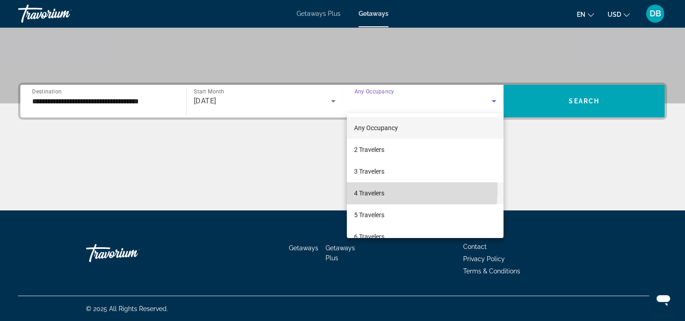
click at [385, 190] on mat-option "4 Travelers" at bounding box center [425, 193] width 157 height 22
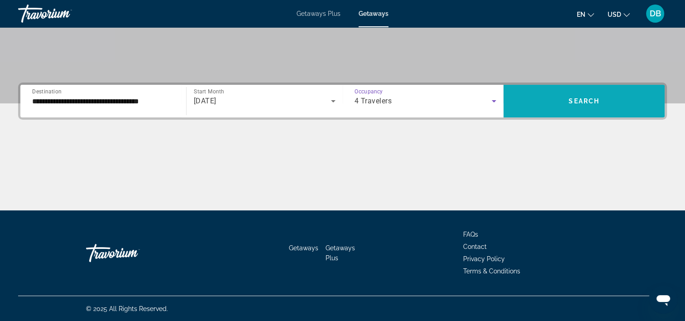
click at [589, 97] on span "Search" at bounding box center [584, 100] width 31 height 7
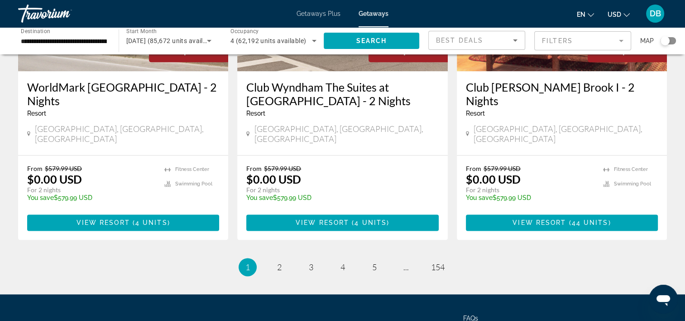
scroll to position [1171, 0]
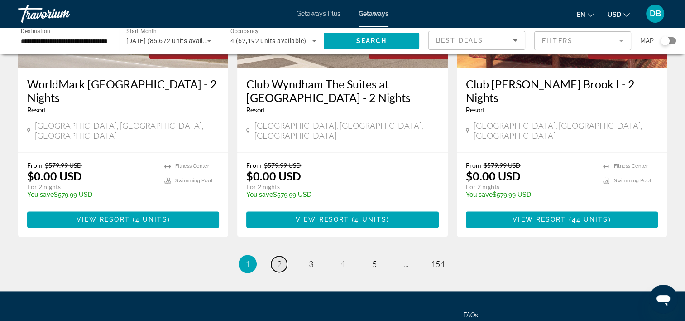
click at [279, 256] on link "page 2" at bounding box center [279, 264] width 16 height 16
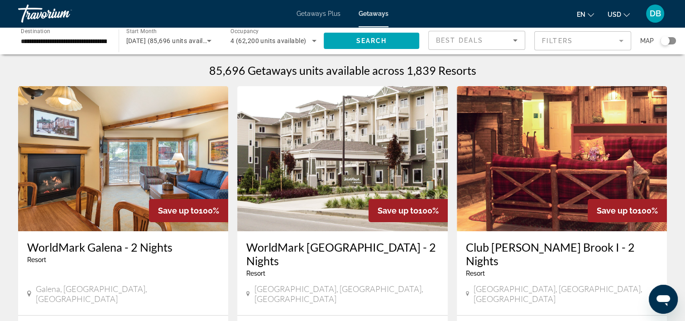
click at [473, 42] on span "Best Deals" at bounding box center [459, 40] width 47 height 7
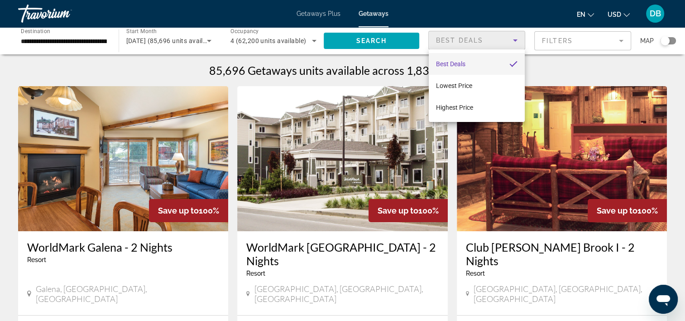
click at [458, 64] on span "Best Deals" at bounding box center [450, 63] width 29 height 7
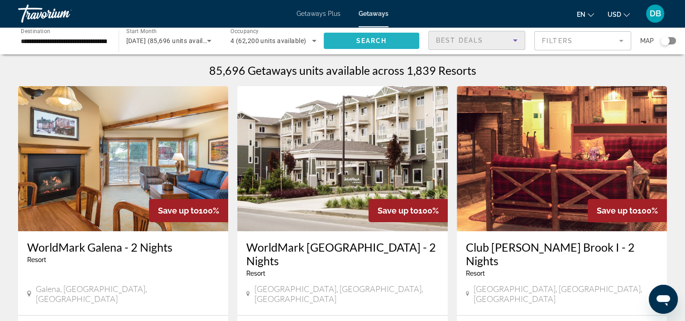
click at [375, 44] on span "Search" at bounding box center [371, 40] width 31 height 7
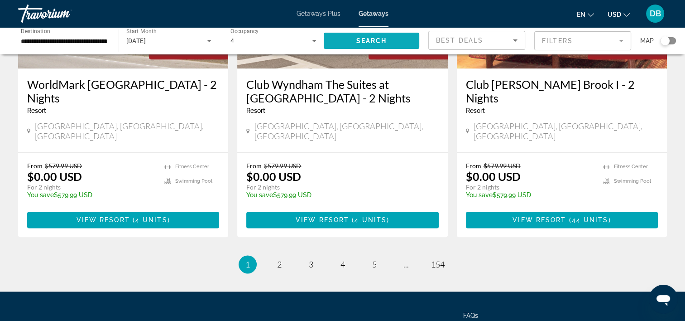
scroll to position [1198, 0]
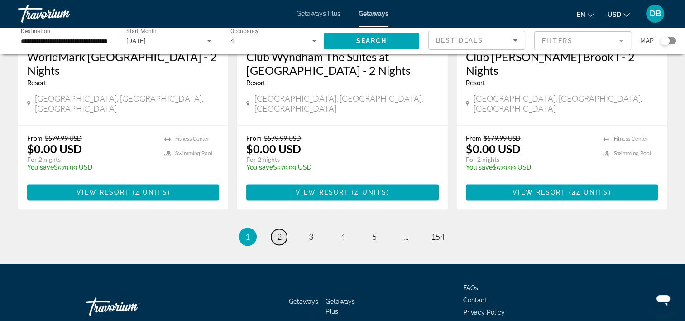
click at [278, 231] on span "2" at bounding box center [279, 236] width 5 height 10
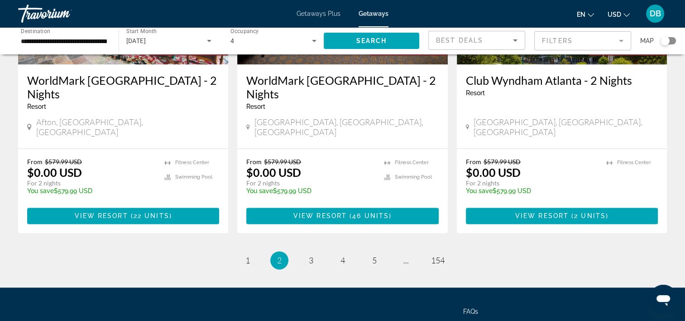
scroll to position [1198, 0]
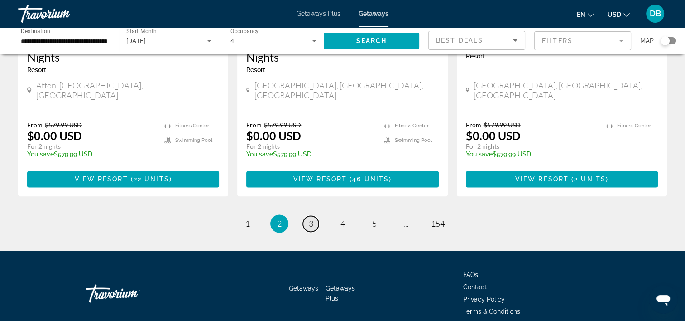
click at [311, 218] on span "3" at bounding box center [311, 223] width 5 height 10
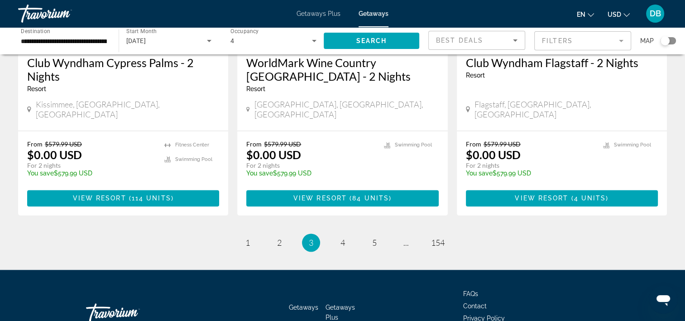
scroll to position [1184, 0]
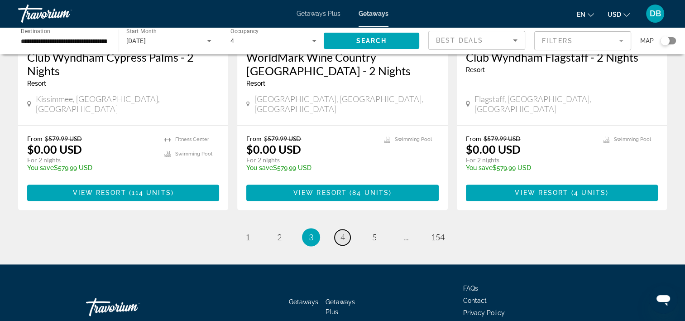
click at [335, 229] on link "page 4" at bounding box center [343, 237] width 16 height 16
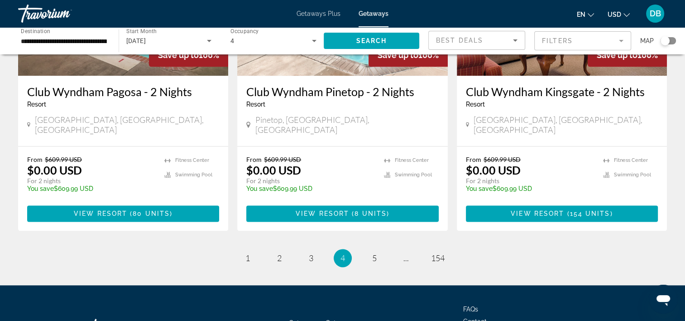
scroll to position [1172, 0]
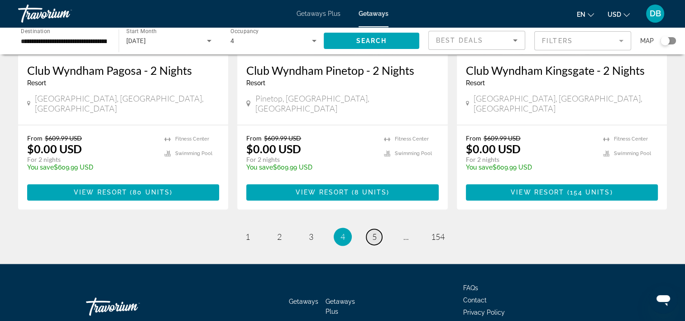
click at [375, 231] on span "5" at bounding box center [374, 236] width 5 height 10
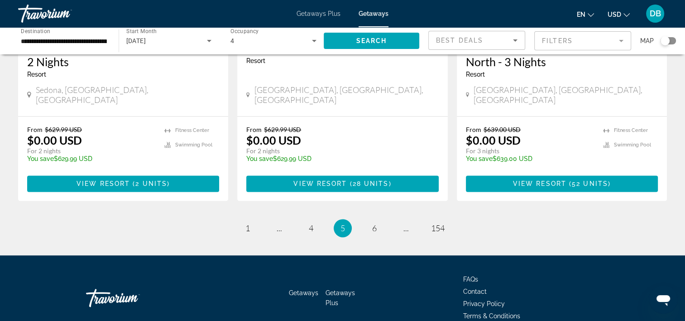
scroll to position [1198, 0]
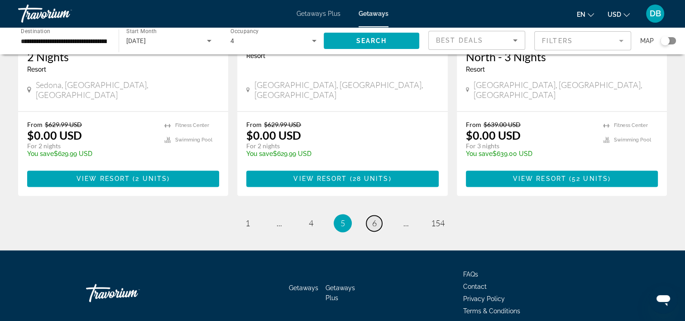
click at [374, 218] on span "6" at bounding box center [374, 223] width 5 height 10
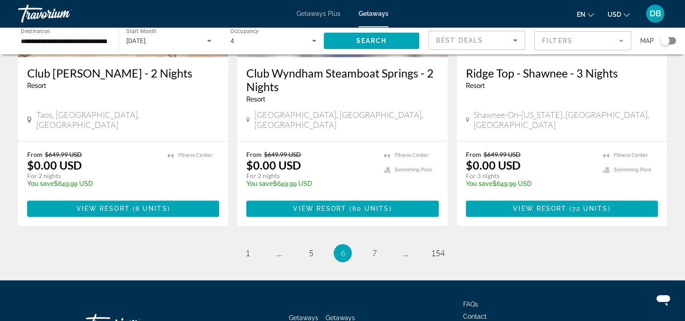
scroll to position [1198, 0]
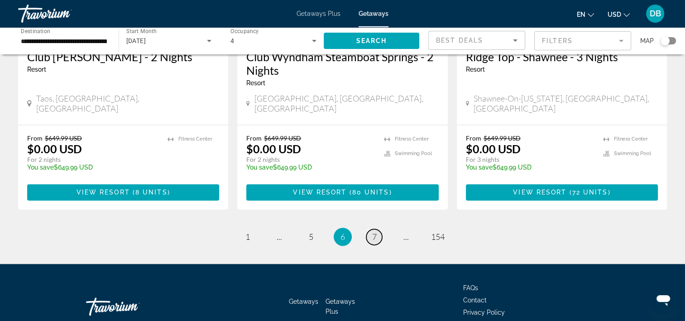
click at [374, 231] on span "7" at bounding box center [374, 236] width 5 height 10
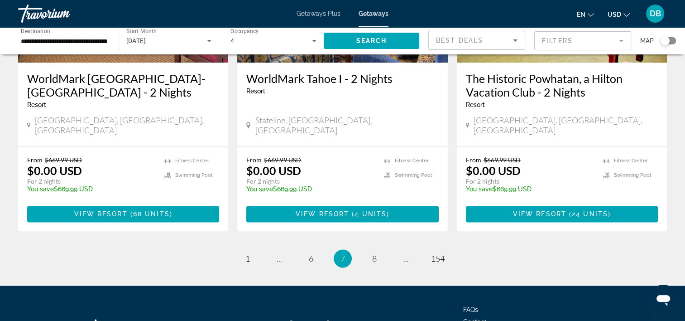
scroll to position [1164, 0]
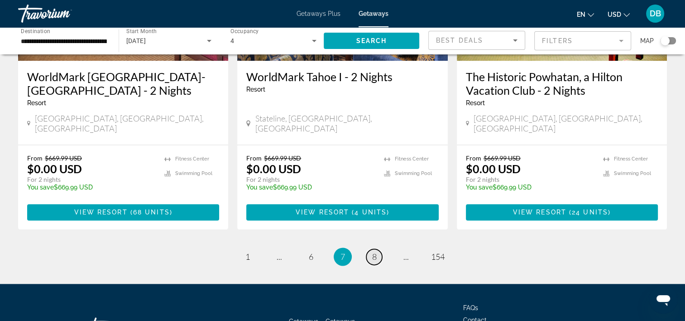
click at [374, 251] on span "8" at bounding box center [374, 256] width 5 height 10
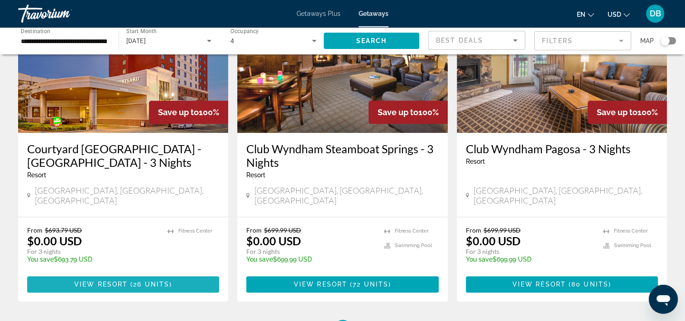
scroll to position [1198, 0]
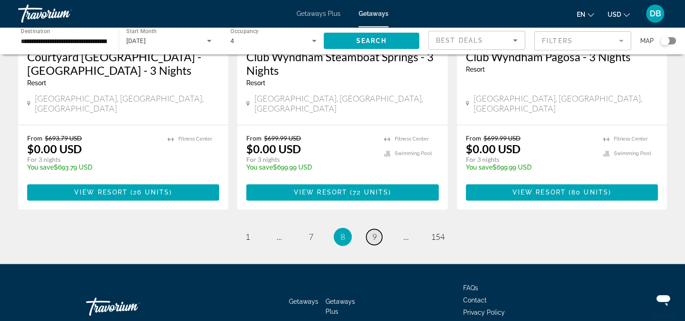
click at [374, 231] on span "9" at bounding box center [374, 236] width 5 height 10
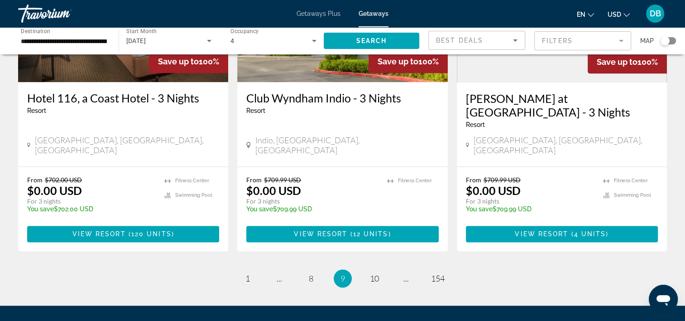
scroll to position [1198, 0]
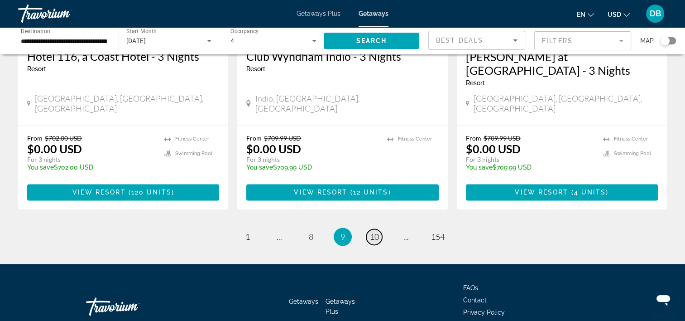
click at [378, 231] on span "10" at bounding box center [374, 236] width 9 height 10
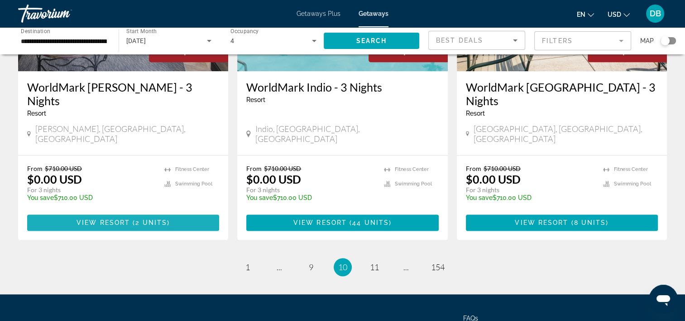
scroll to position [1171, 0]
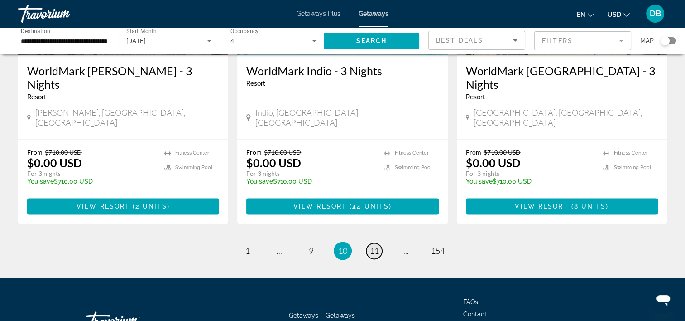
click at [378, 245] on span "11" at bounding box center [374, 250] width 9 height 10
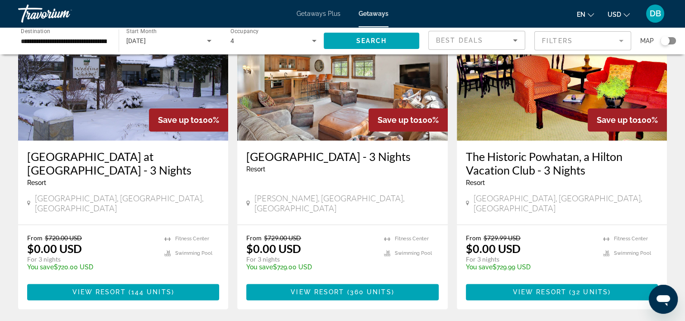
scroll to position [1085, 0]
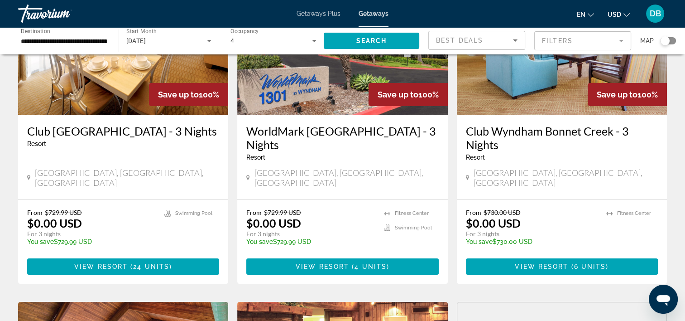
scroll to position [120, 0]
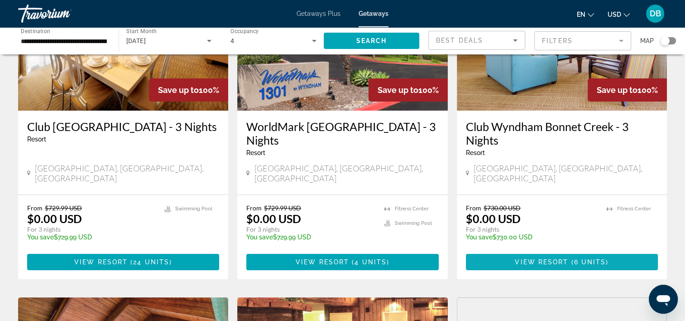
click at [540, 256] on span "Main content" at bounding box center [562, 262] width 192 height 22
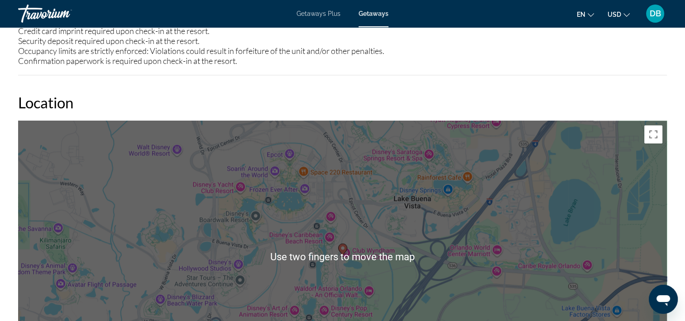
scroll to position [1200, 0]
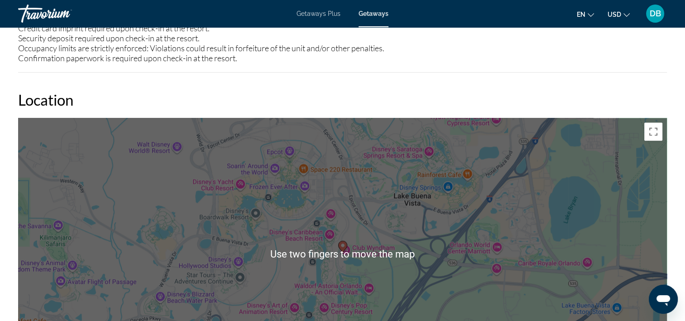
click at [148, 190] on div "To activate drag with keyboard, press Alt + Enter. Once in keyboard drag state,…" at bounding box center [342, 254] width 649 height 272
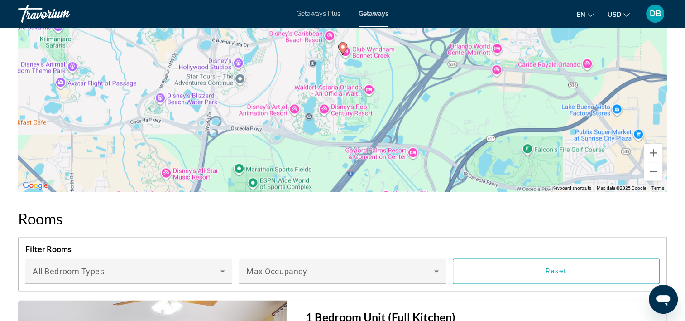
scroll to position [1398, 0]
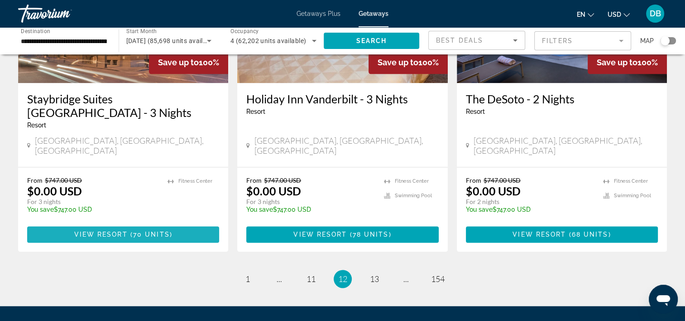
scroll to position [1198, 0]
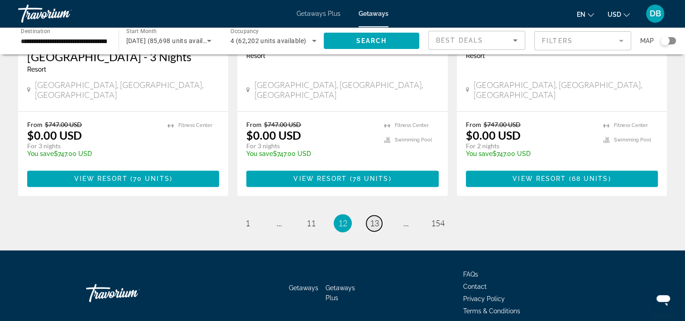
click at [370, 218] on span "13" at bounding box center [374, 223] width 9 height 10
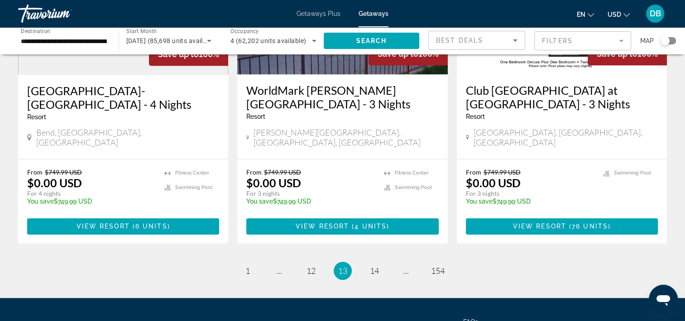
scroll to position [1185, 0]
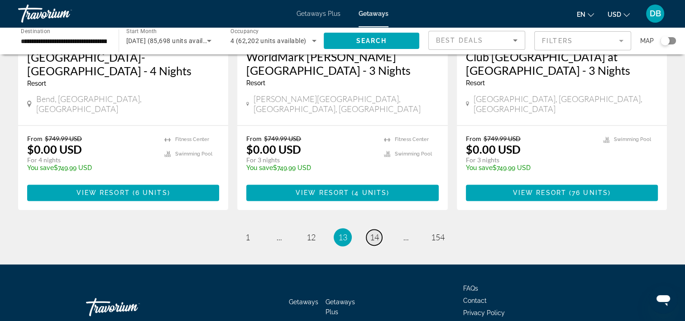
click at [377, 232] on span "14" at bounding box center [374, 237] width 9 height 10
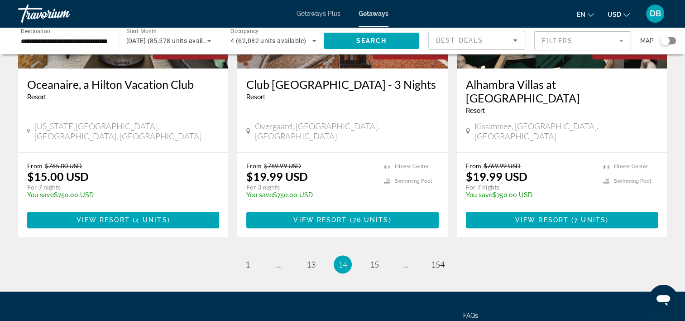
scroll to position [1184, 0]
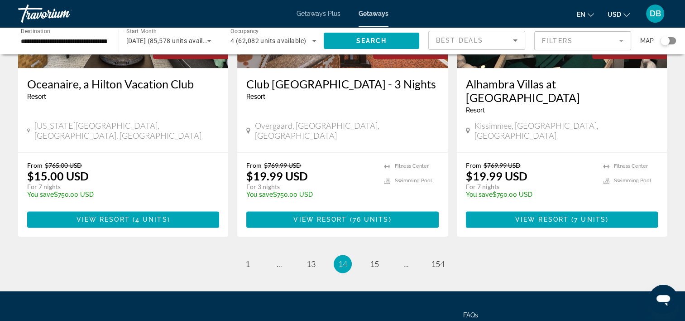
click at [378, 254] on li "page 15" at bounding box center [374, 263] width 18 height 18
click at [377, 259] on span "15" at bounding box center [374, 264] width 9 height 10
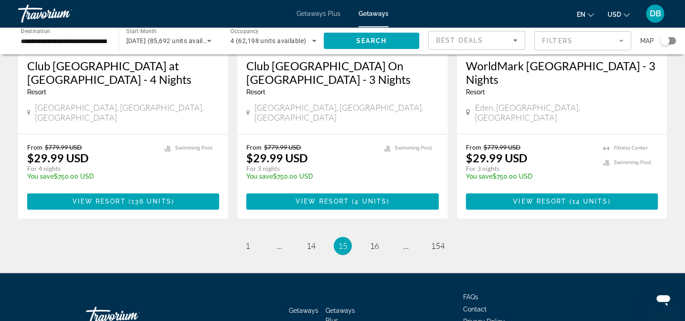
scroll to position [1198, 0]
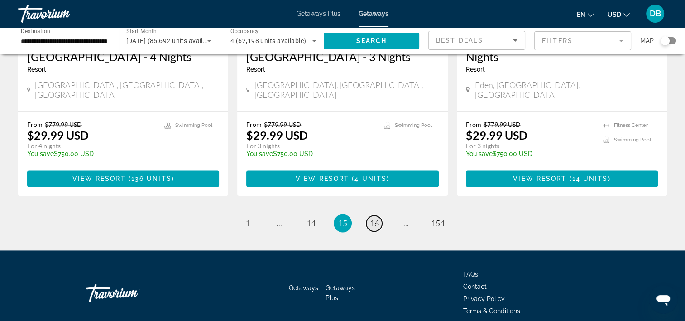
click at [377, 218] on span "16" at bounding box center [374, 223] width 9 height 10
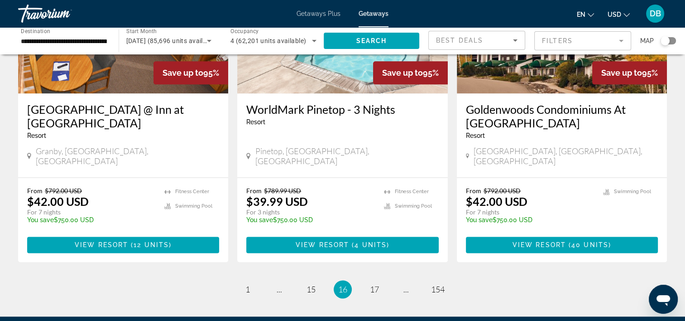
scroll to position [1184, 0]
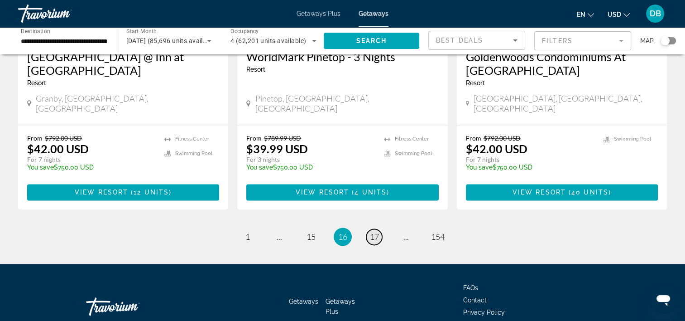
click at [372, 231] on span "17" at bounding box center [374, 236] width 9 height 10
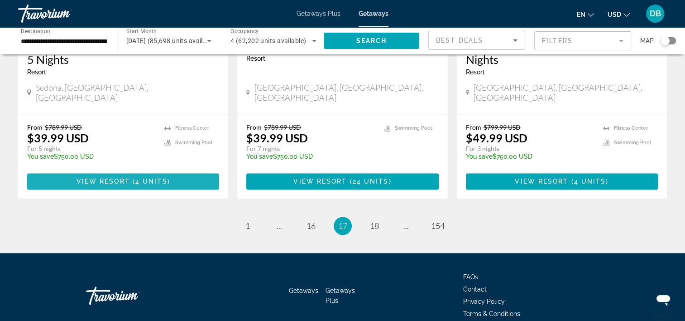
scroll to position [1198, 0]
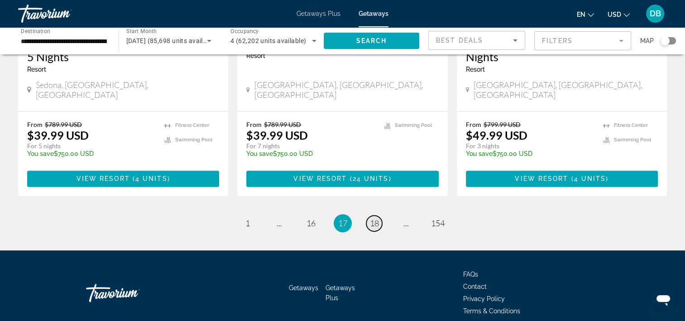
click at [372, 218] on span "18" at bounding box center [374, 223] width 9 height 10
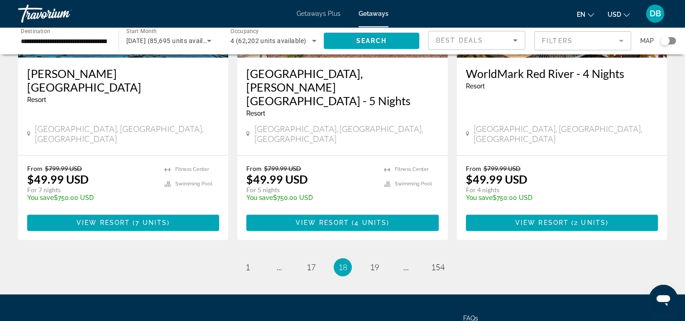
scroll to position [1171, 0]
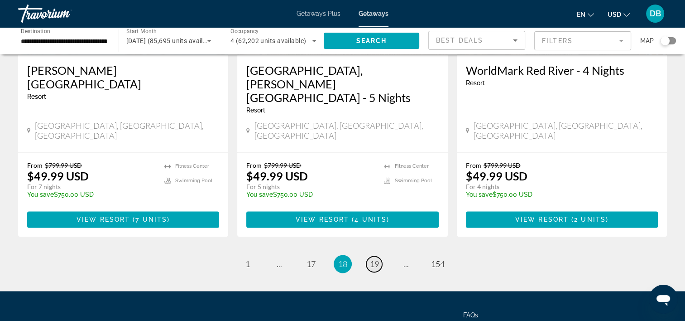
click at [375, 259] on span "19" at bounding box center [374, 264] width 9 height 10
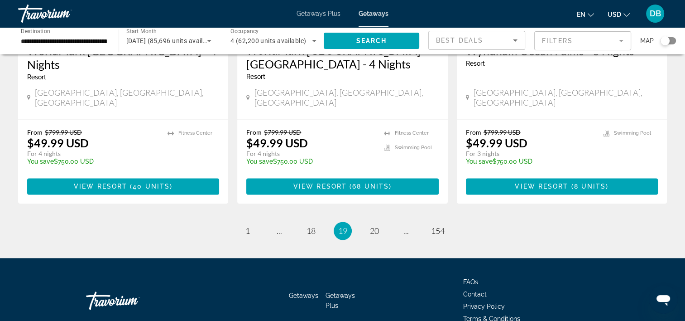
scroll to position [1185, 0]
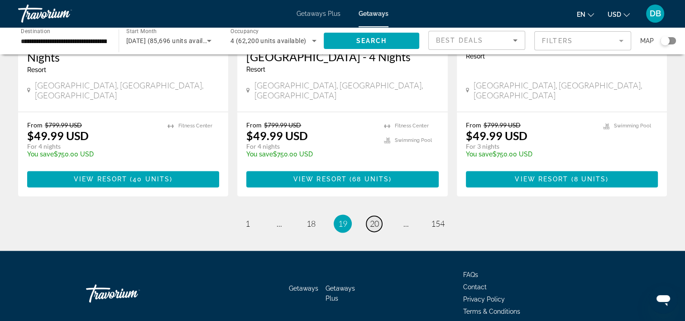
click at [374, 218] on span "20" at bounding box center [374, 223] width 9 height 10
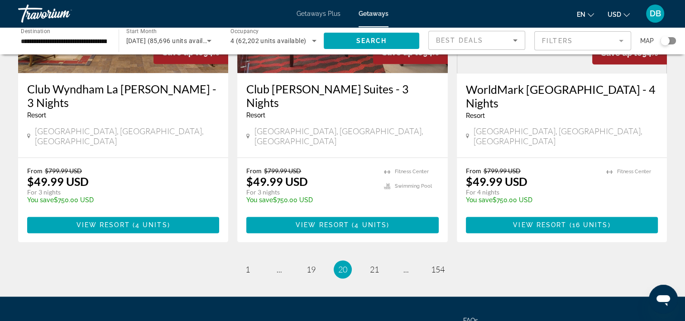
scroll to position [1139, 0]
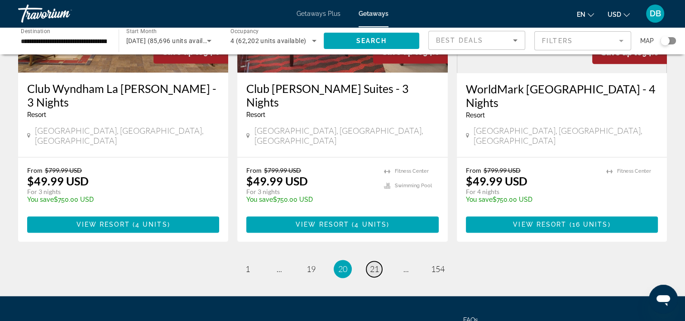
click at [371, 263] on span "21" at bounding box center [374, 268] width 9 height 10
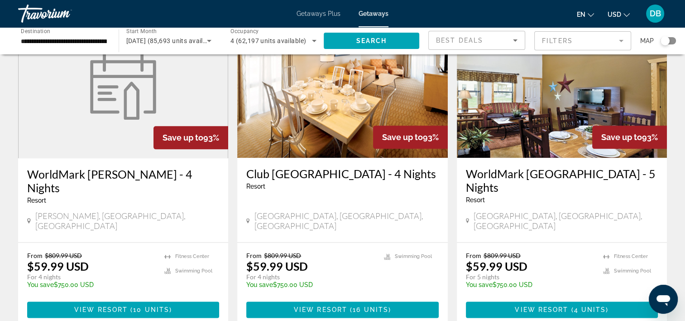
scroll to position [1198, 0]
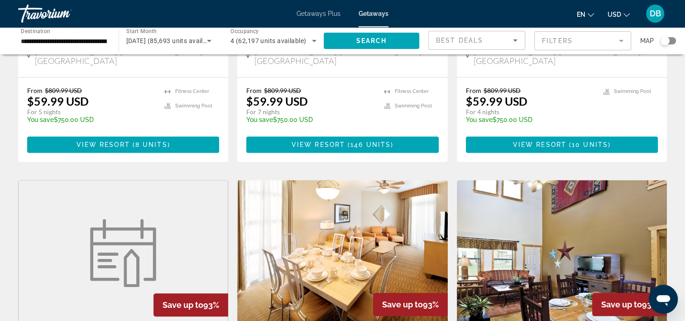
click at [155, 180] on figure "Main content" at bounding box center [123, 252] width 209 height 145
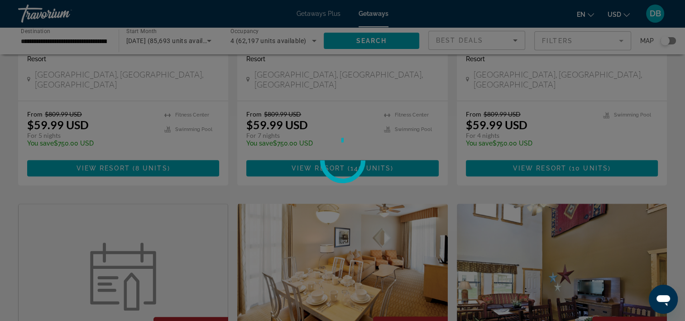
scroll to position [831, 0]
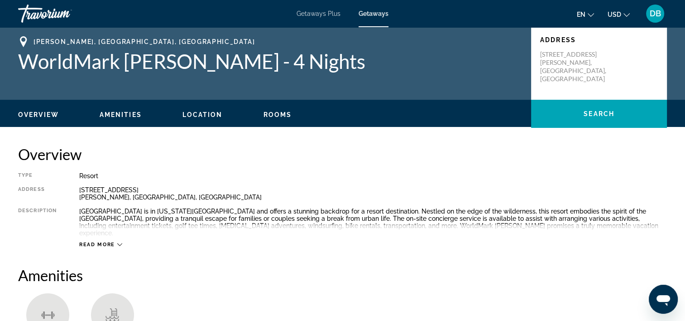
click at [37, 187] on div "Address" at bounding box center [37, 193] width 38 height 14
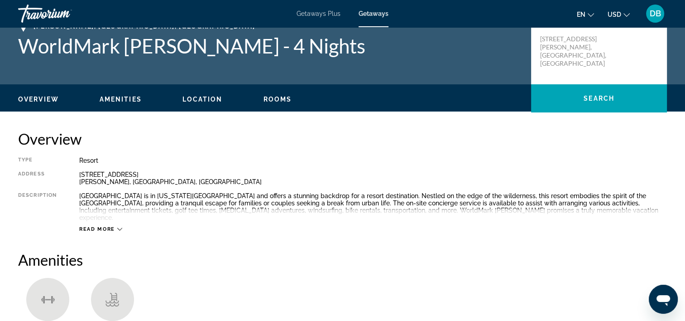
scroll to position [7, 0]
